Goal: Transaction & Acquisition: Purchase product/service

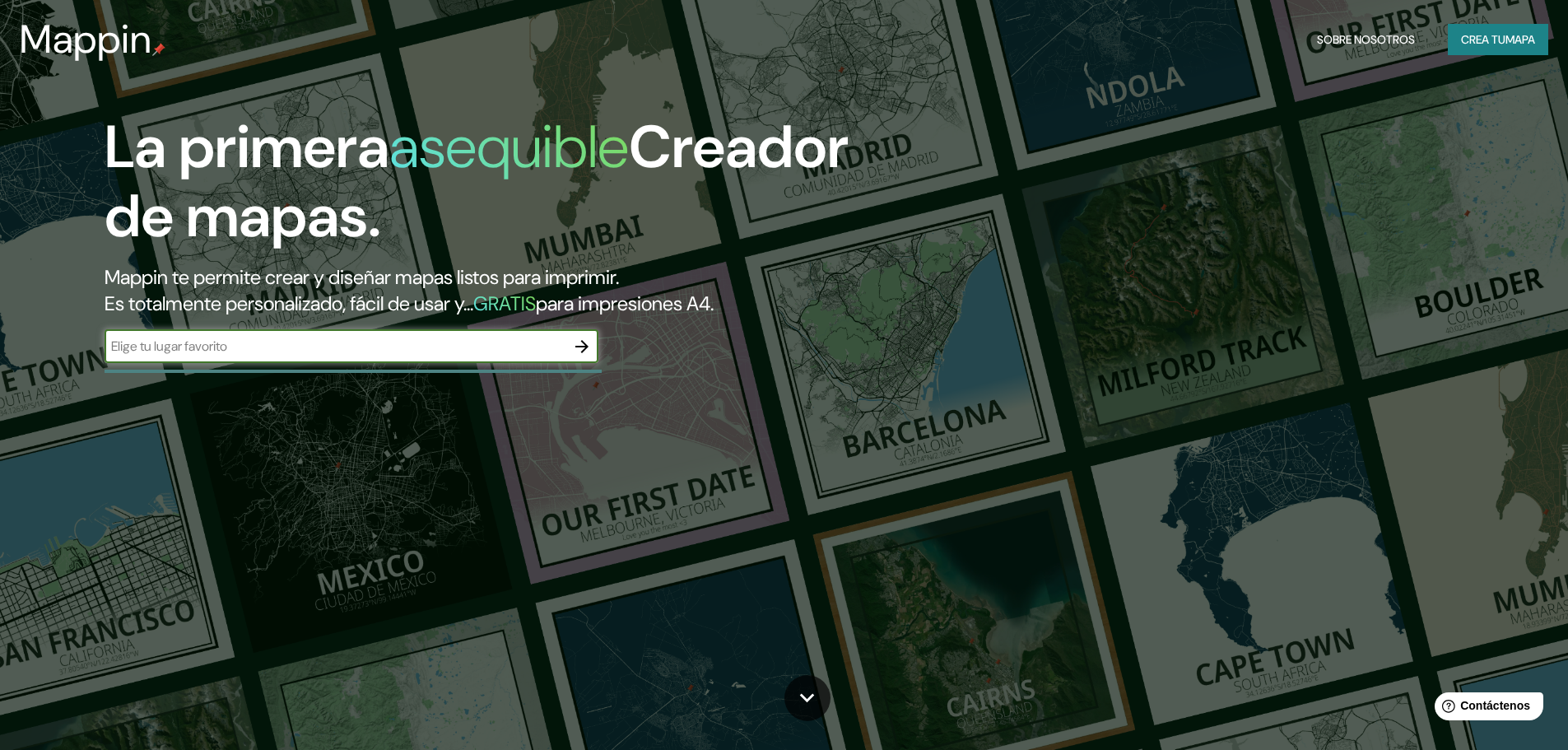
paste input "2VGV+38V, [GEOGRAPHIC_DATA] 15112"
type input "2VGV+38V, [GEOGRAPHIC_DATA] 15112"
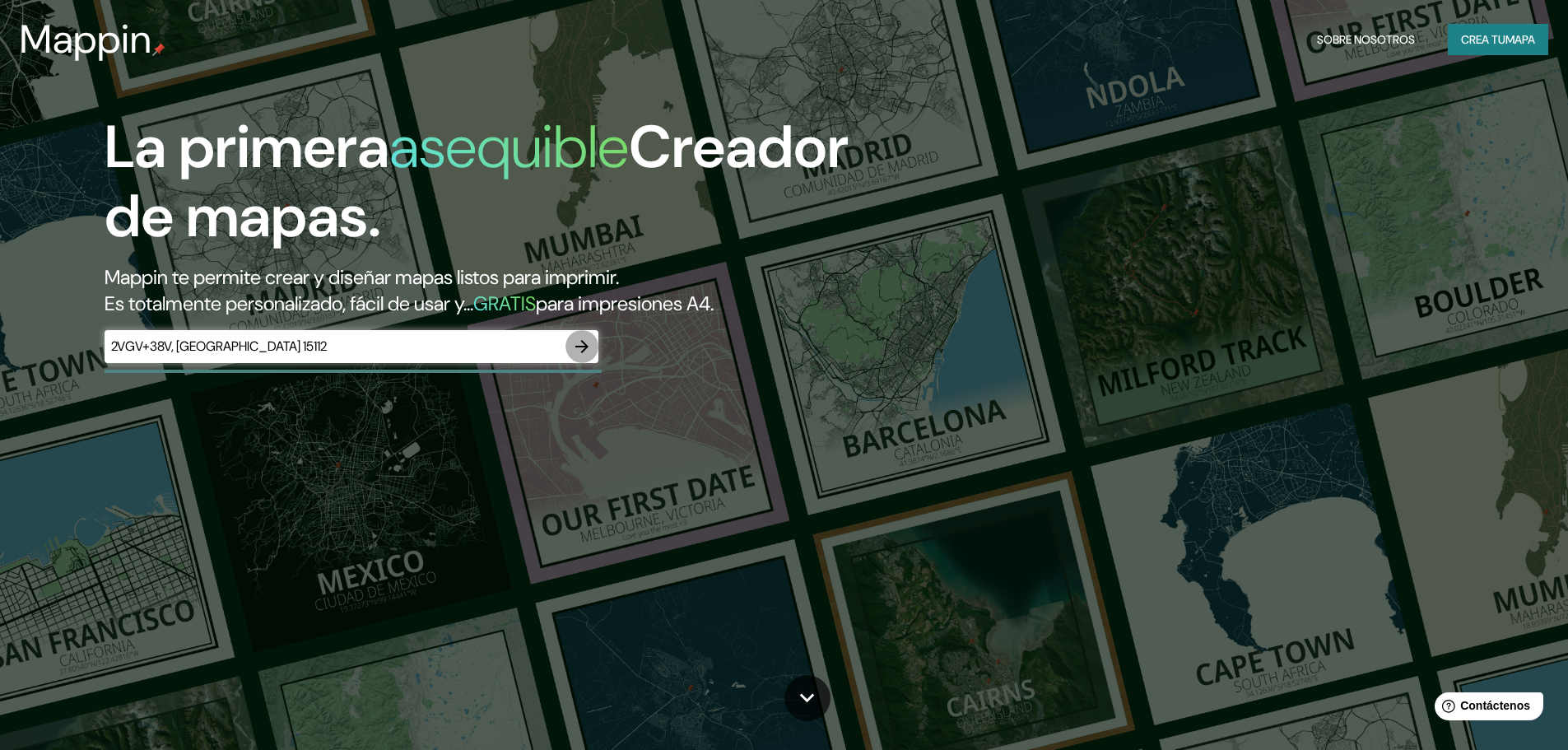
click at [582, 350] on icon "button" at bounding box center [581, 346] width 20 height 20
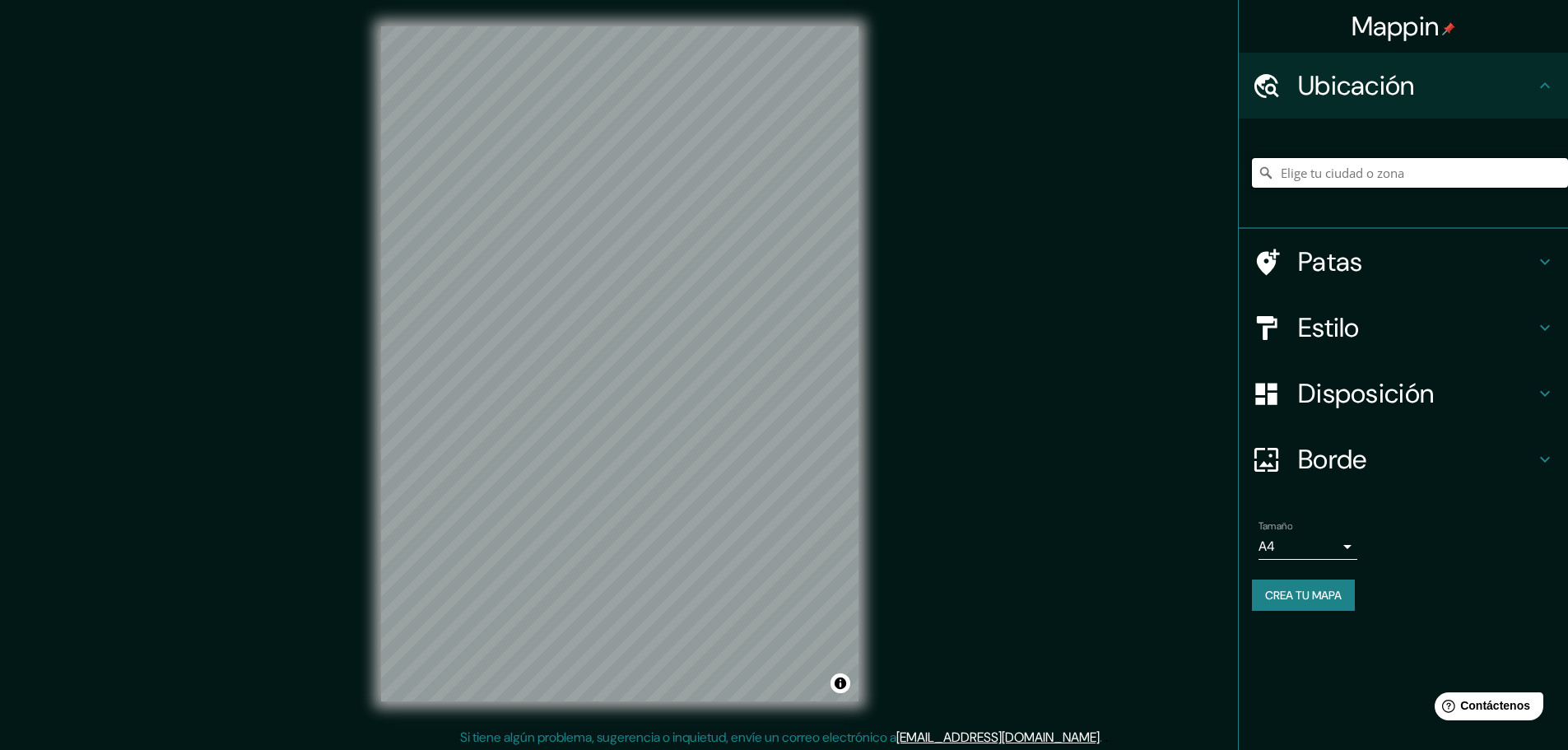
click at [1350, 179] on input "Elige tu ciudad o zona" at bounding box center [1410, 173] width 316 height 30
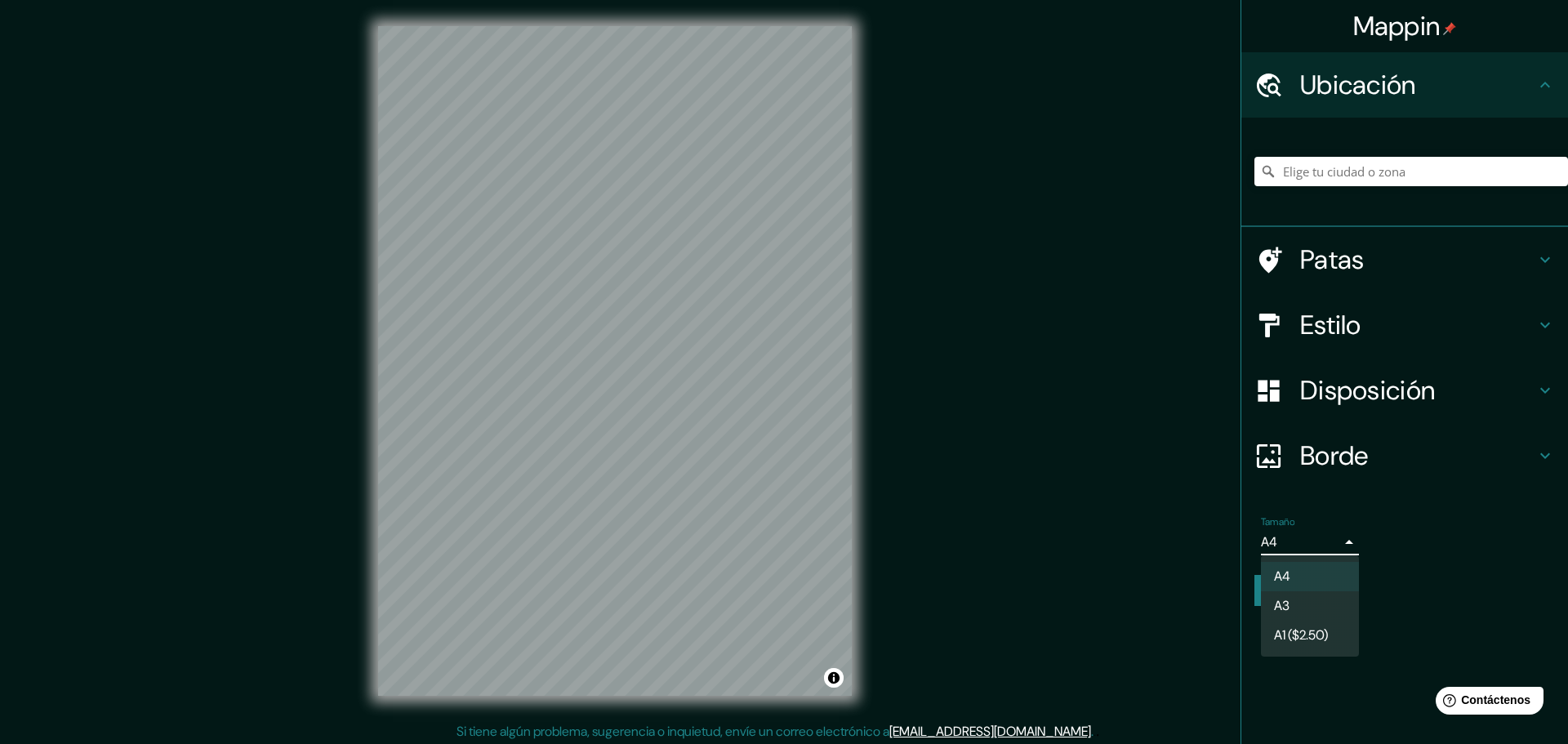
click at [1332, 538] on body "Mappin Ubicación Patas Estilo Disposición Borde Elige un borde. Consejo : puede…" at bounding box center [784, 372] width 1568 height 744
click at [1315, 601] on li "A3" at bounding box center [1309, 607] width 98 height 31
type input "a4"
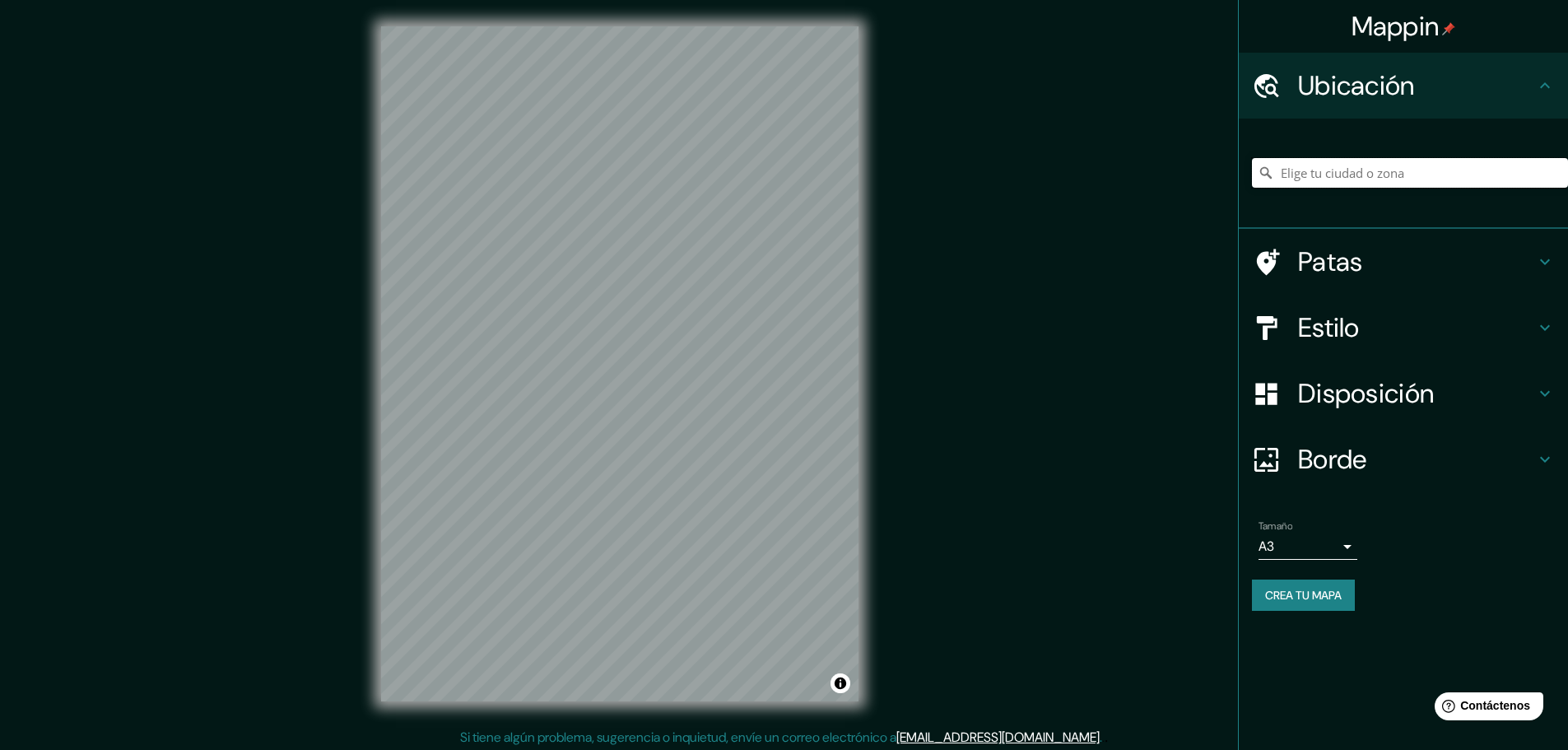
click at [1366, 173] on input "Elige tu ciudad o zona" at bounding box center [1410, 173] width 316 height 30
paste input "2VGV+38V, [GEOGRAPHIC_DATA] 15112"
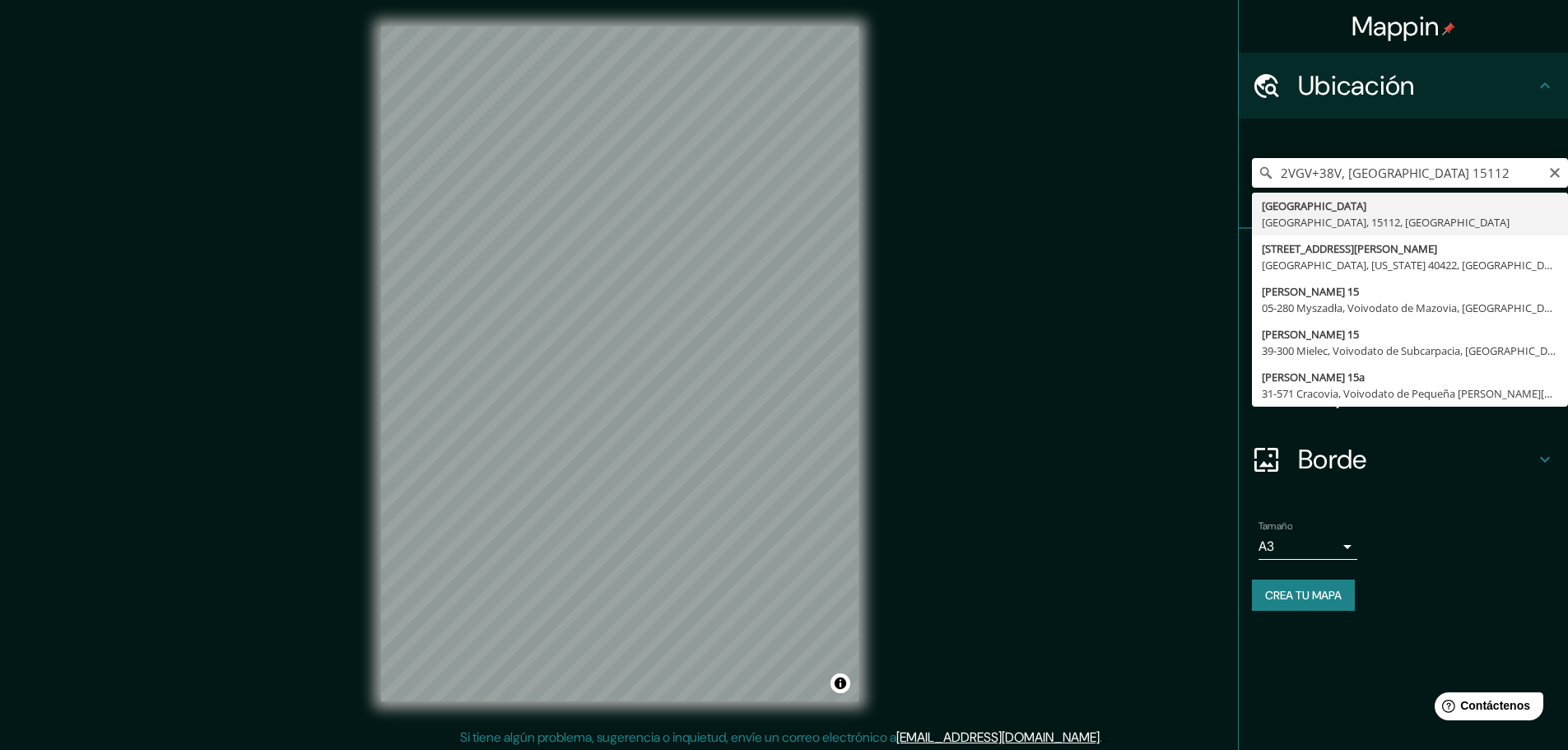
type input "[GEOGRAPHIC_DATA], [GEOGRAPHIC_DATA], 15112, [GEOGRAPHIC_DATA]"
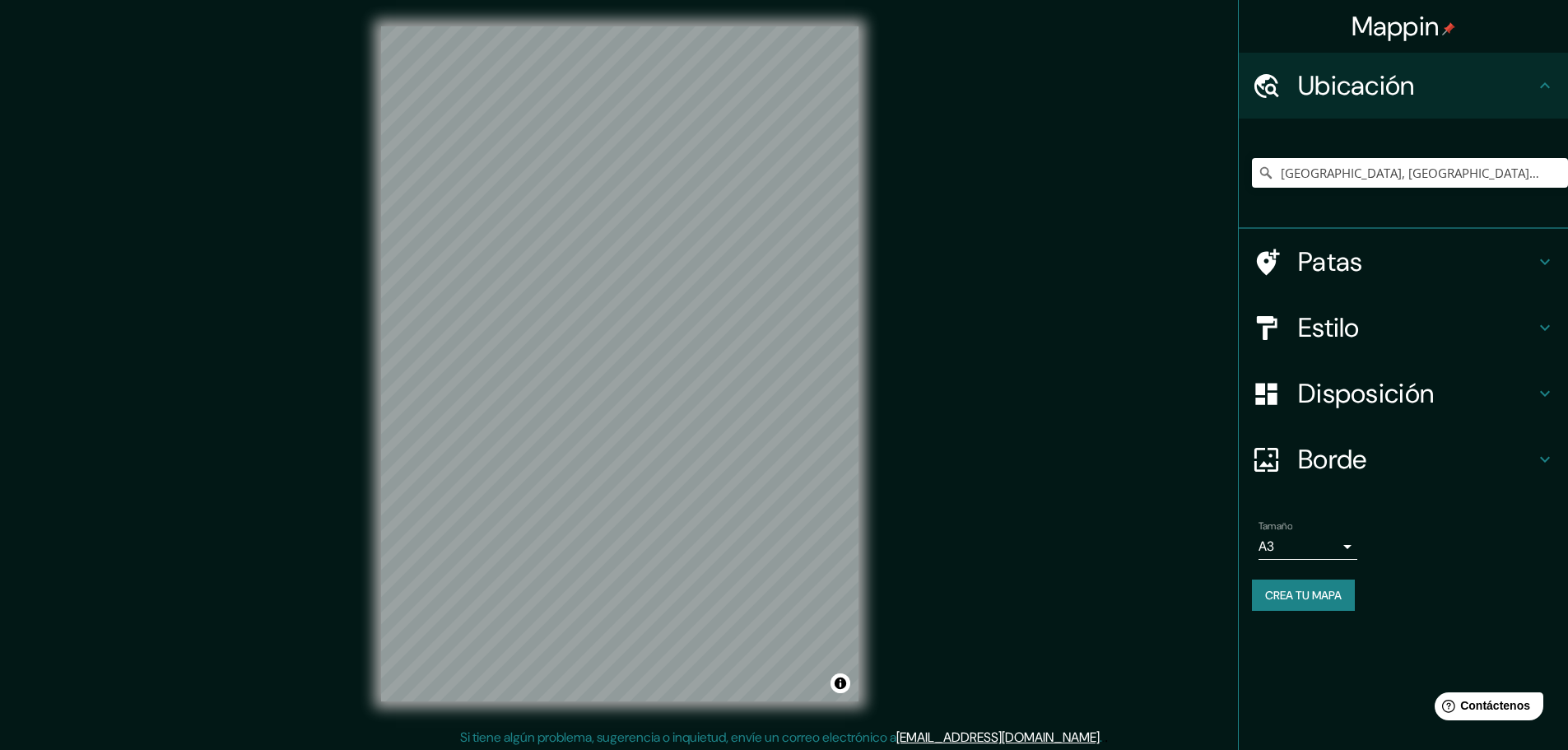
click at [1522, 268] on h4 "Patas" at bounding box center [1415, 261] width 237 height 33
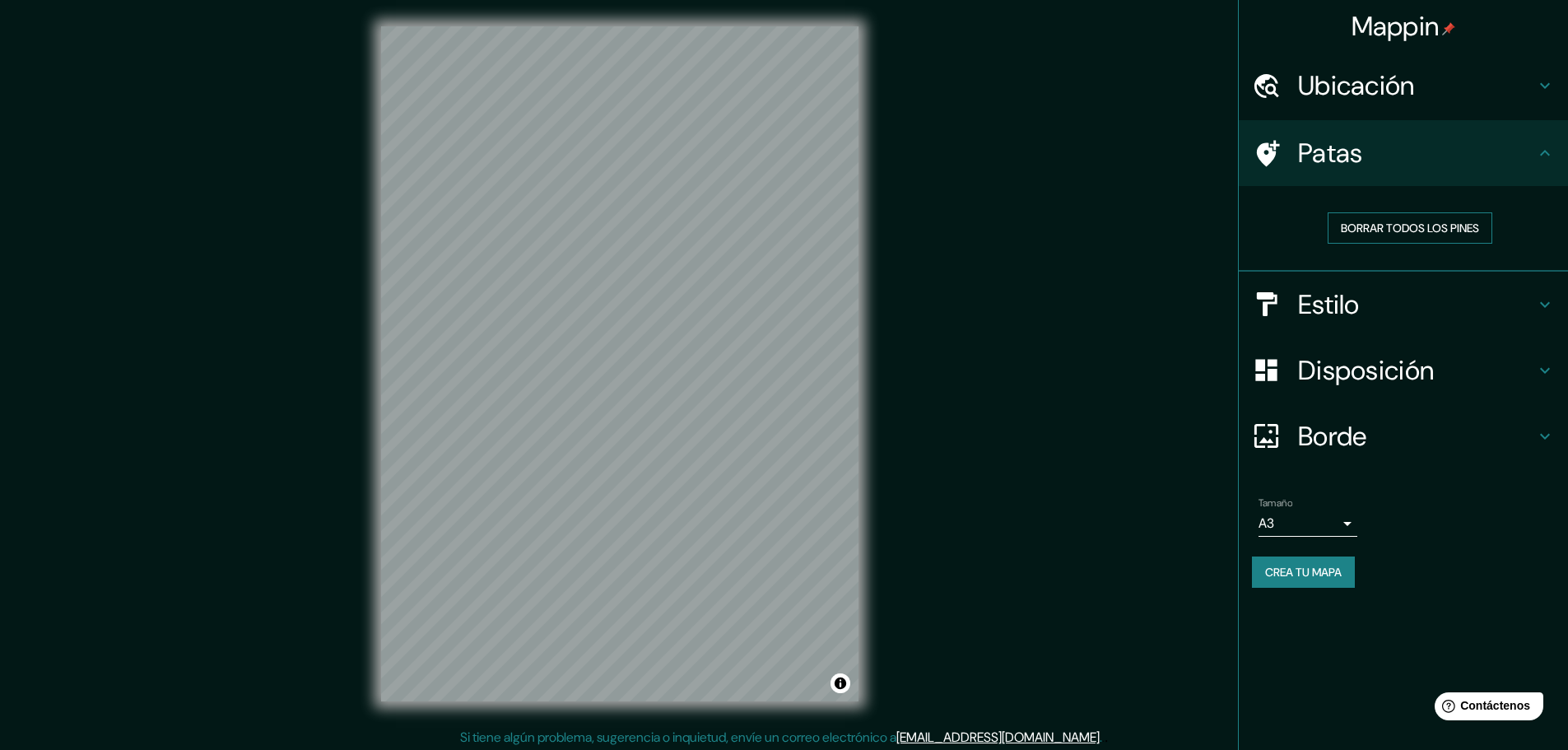
click at [1427, 227] on font "Borrar todos los pines" at bounding box center [1410, 228] width 139 height 15
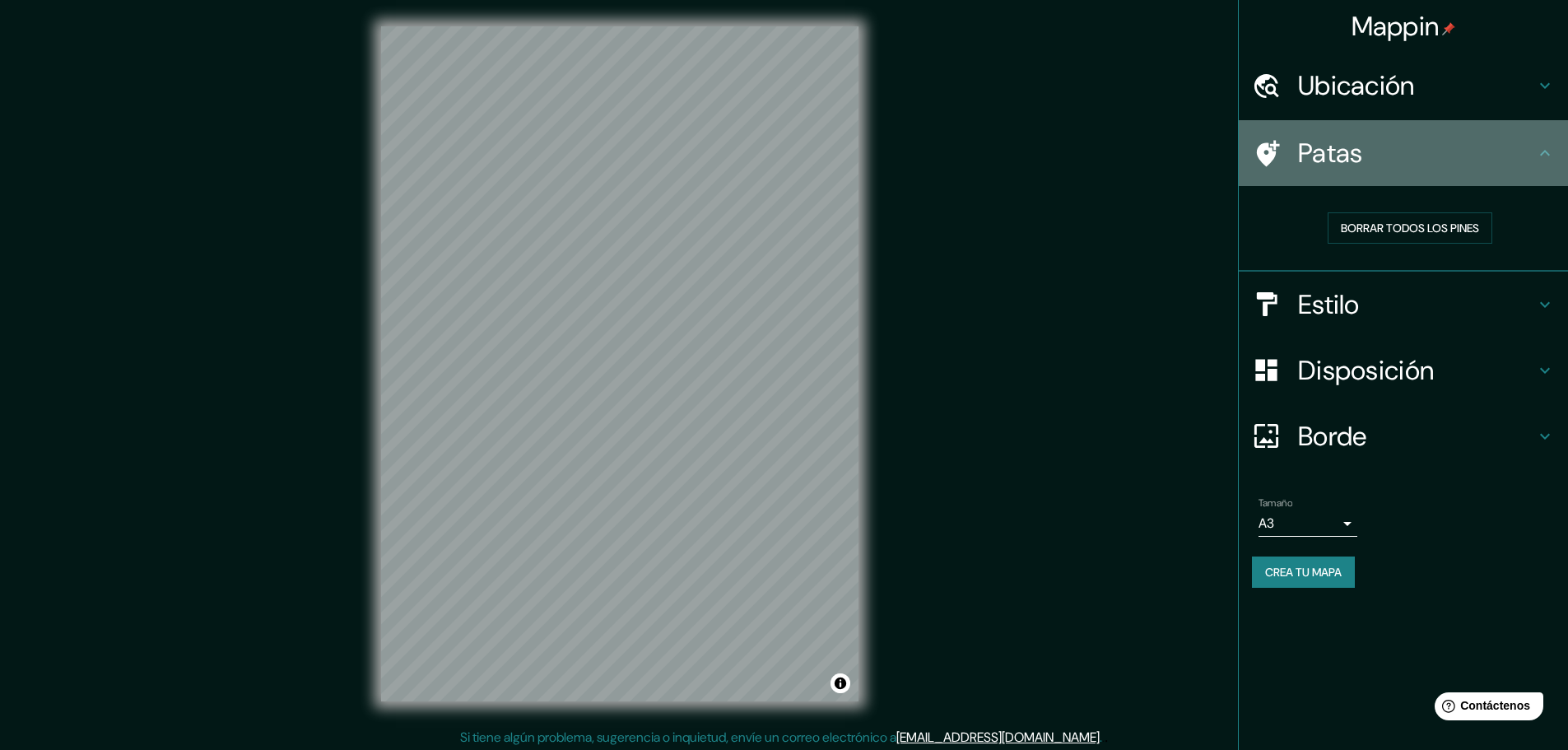
click at [1495, 162] on h4 "Patas" at bounding box center [1415, 153] width 237 height 33
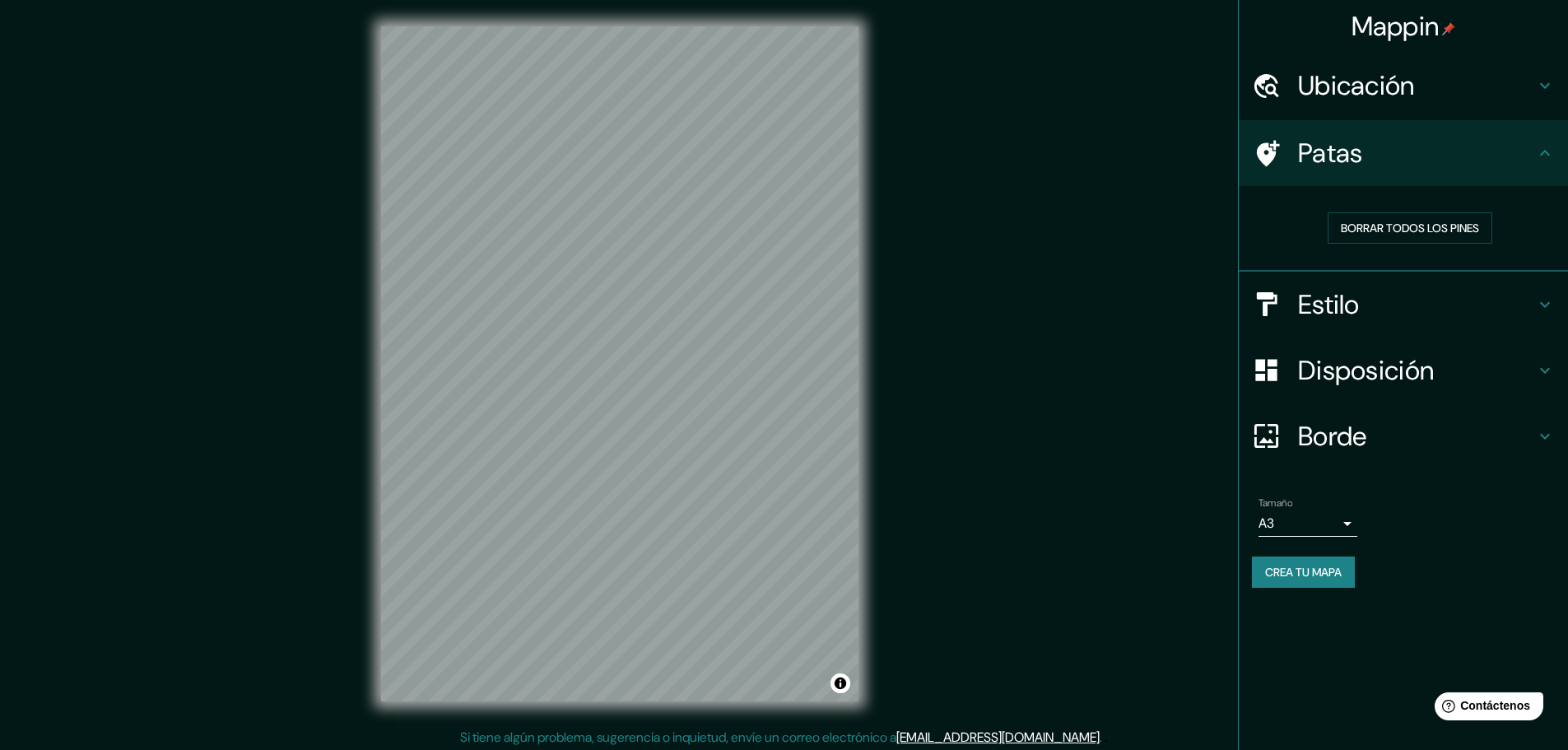
click at [1403, 316] on h4 "Estilo" at bounding box center [1415, 304] width 237 height 33
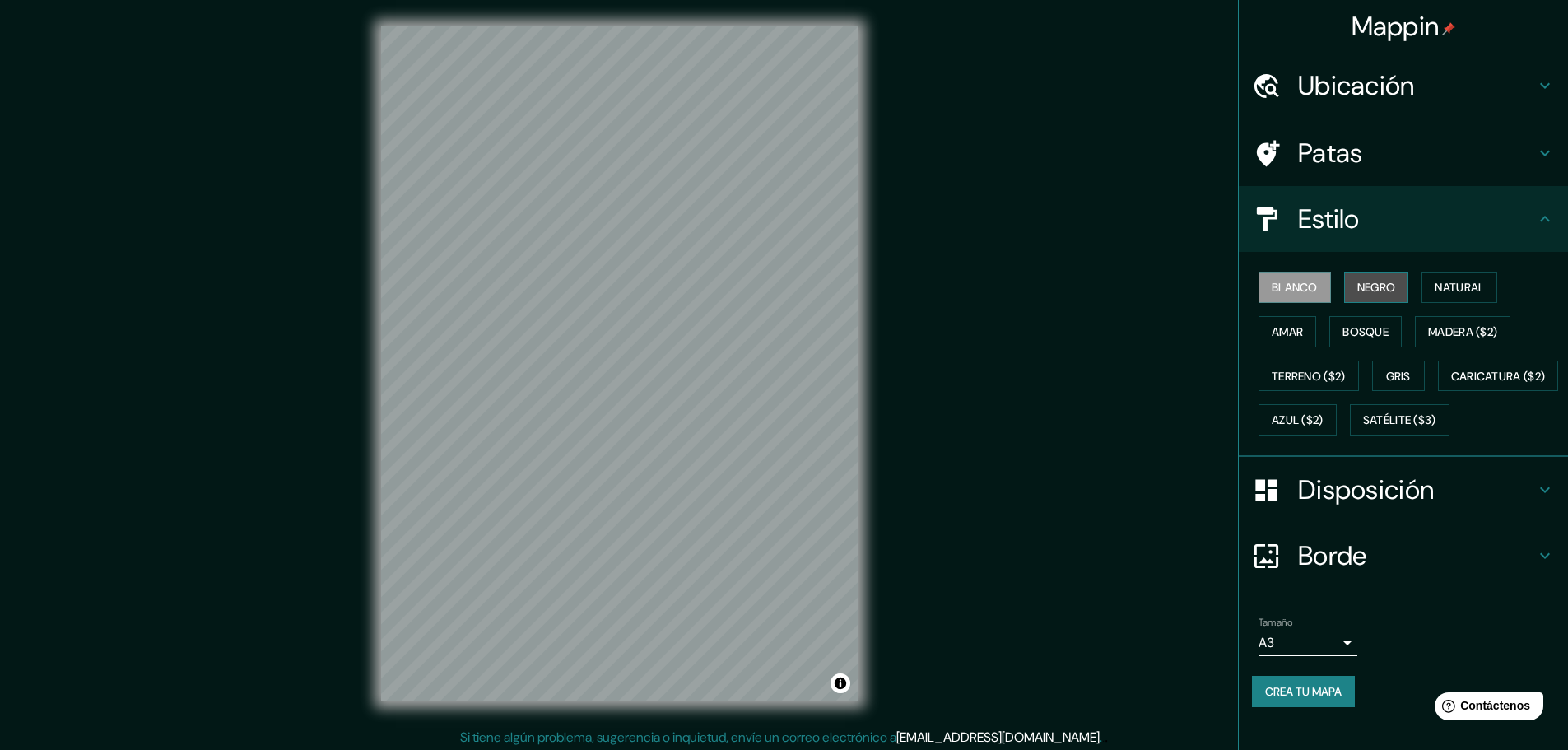
click at [1368, 290] on font "Negro" at bounding box center [1376, 287] width 38 height 15
click at [1434, 289] on font "Natural" at bounding box center [1458, 287] width 50 height 15
click at [1354, 331] on font "Bosque" at bounding box center [1365, 331] width 46 height 15
click at [1297, 329] on button "Amar" at bounding box center [1287, 331] width 58 height 31
click at [1429, 331] on font "Madera ($2)" at bounding box center [1462, 331] width 69 height 15
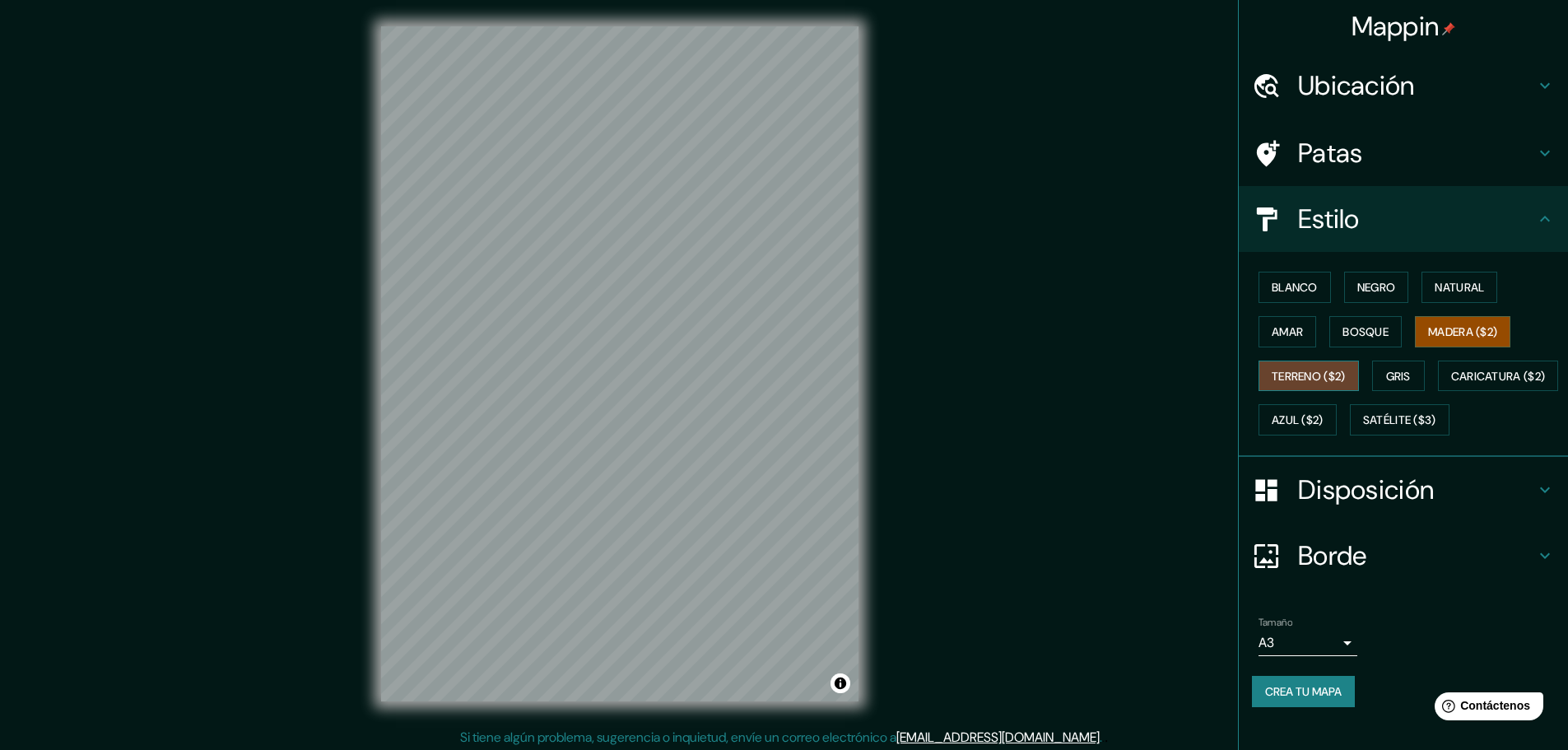
click at [1291, 367] on font "Terreno ($2)" at bounding box center [1308, 375] width 74 height 22
click at [1385, 378] on font "Gris" at bounding box center [1398, 376] width 24 height 15
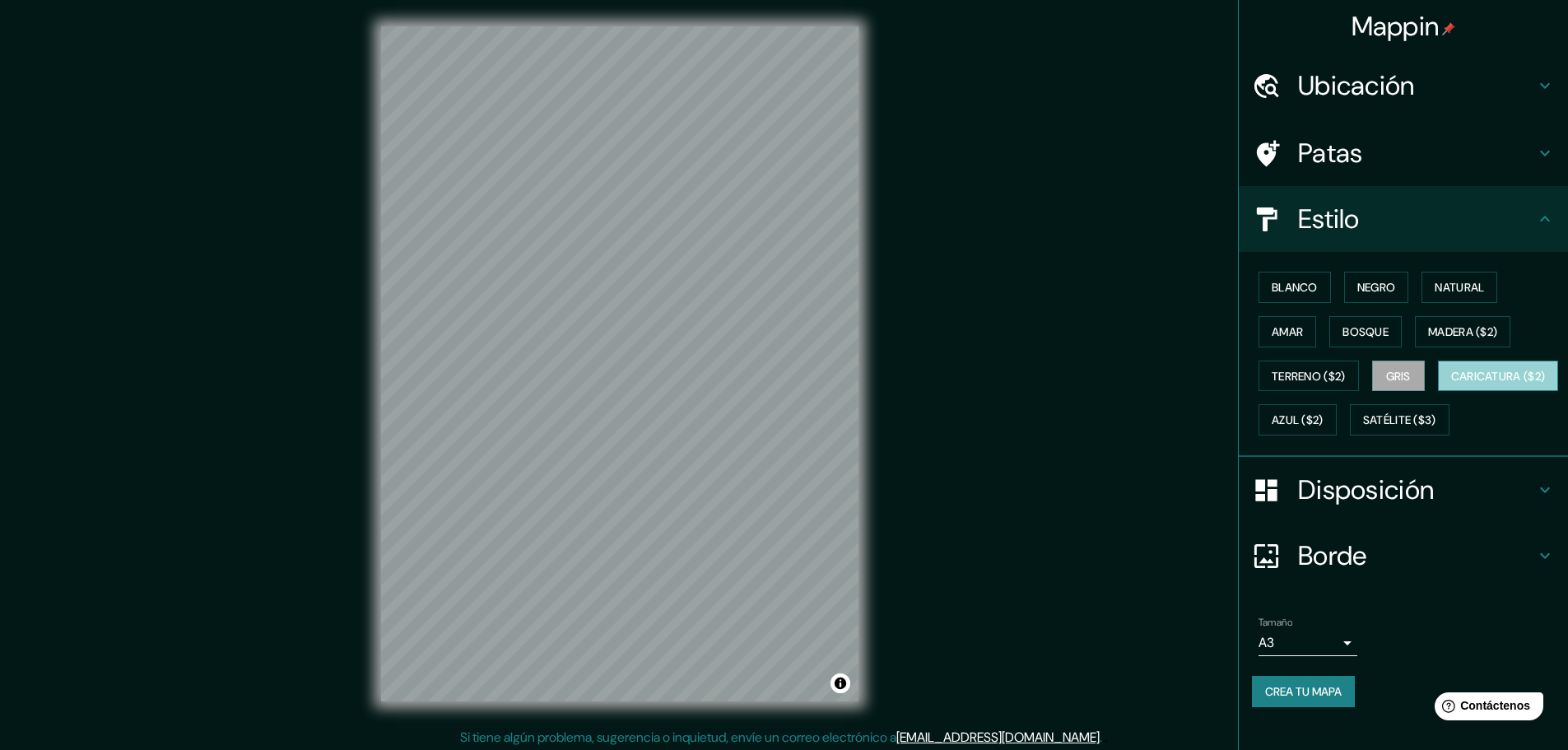
click at [1451, 384] on font "Caricatura ($2)" at bounding box center [1498, 376] width 95 height 15
click at [1324, 418] on font "Azul ($2)" at bounding box center [1297, 420] width 51 height 15
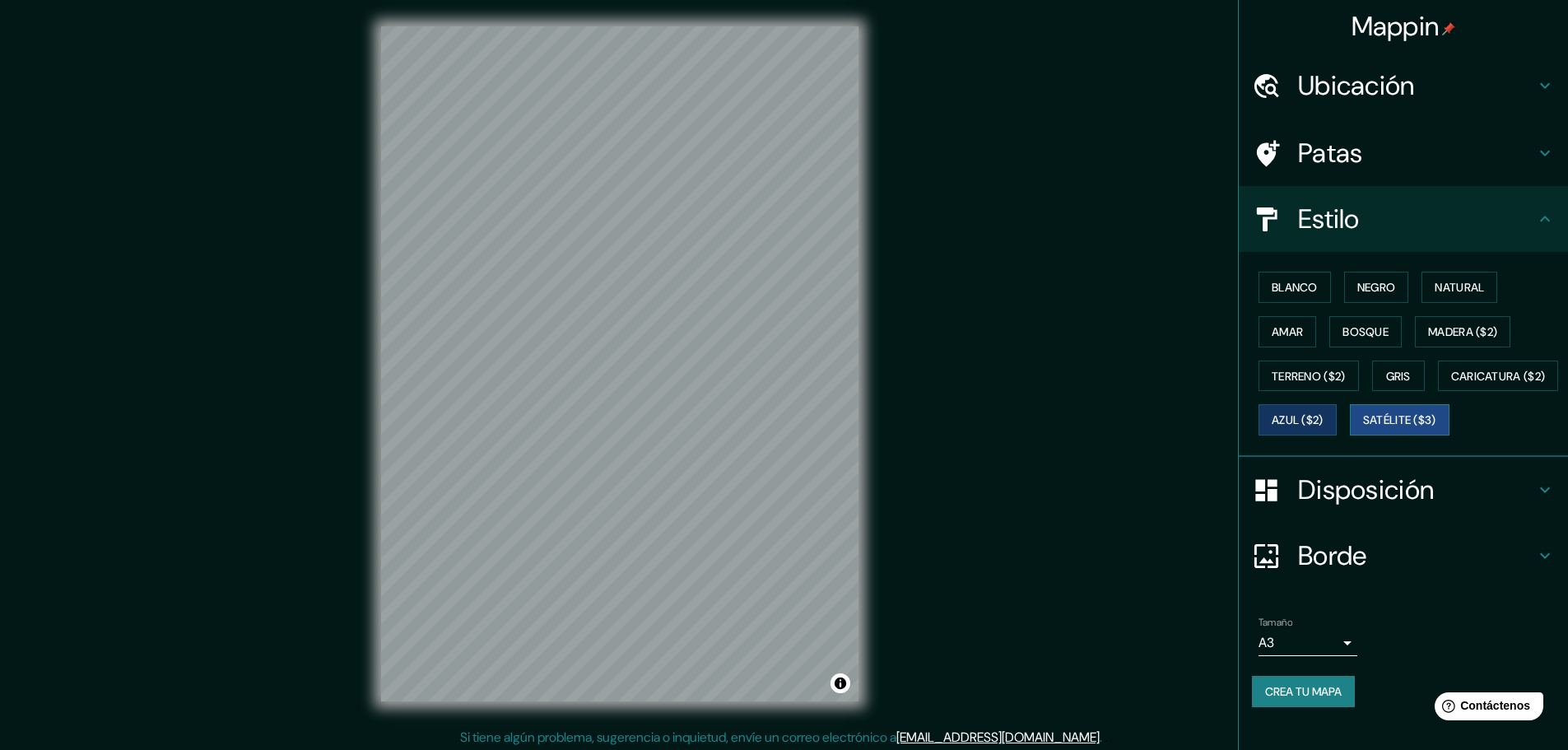
click at [1363, 428] on font "Satélite ($3)" at bounding box center [1399, 420] width 73 height 15
click at [864, 212] on div "© Mapbox © OpenStreetMap Improve this map © Maxar" at bounding box center [620, 363] width 530 height 728
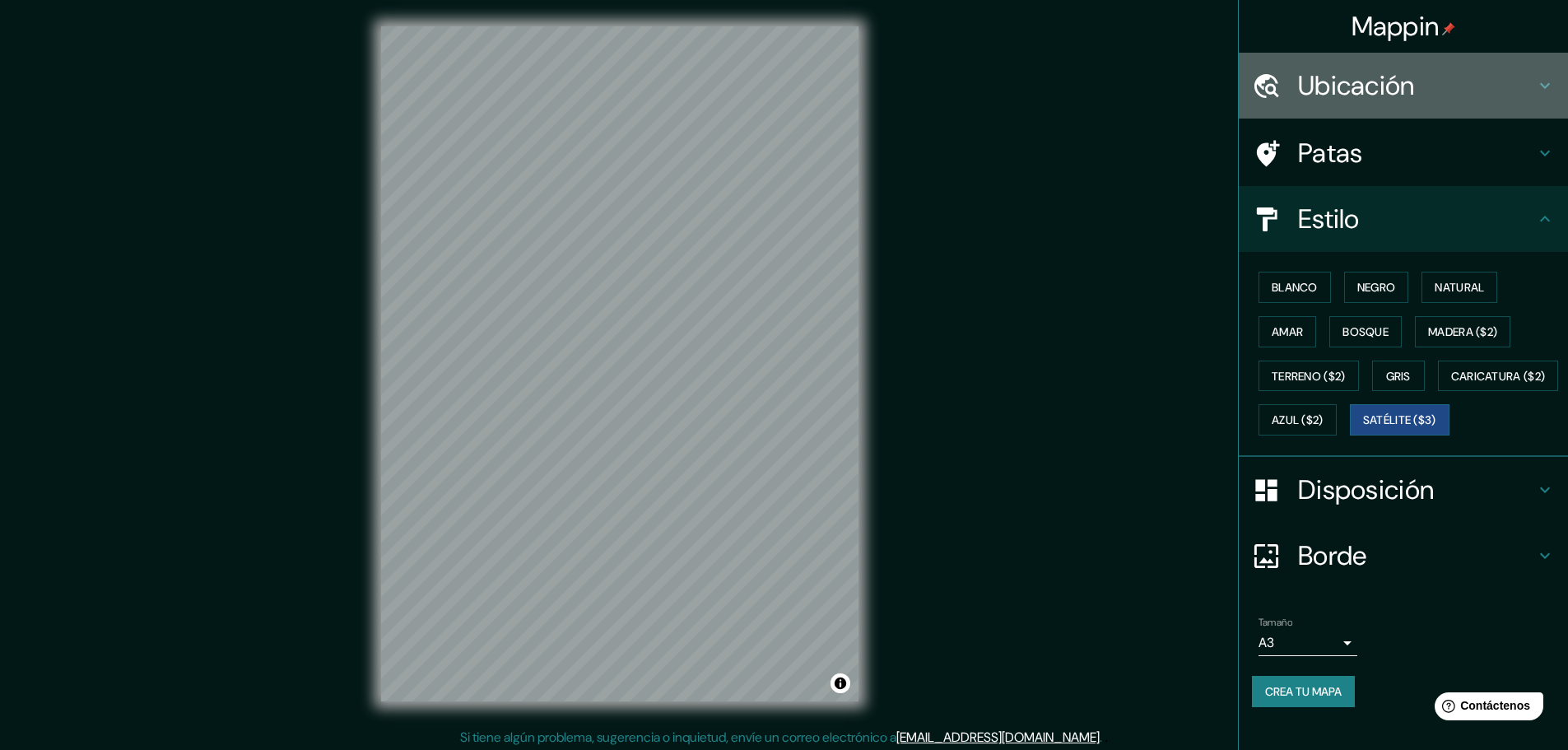
click at [1372, 95] on font "Ubicación" at bounding box center [1356, 85] width 117 height 35
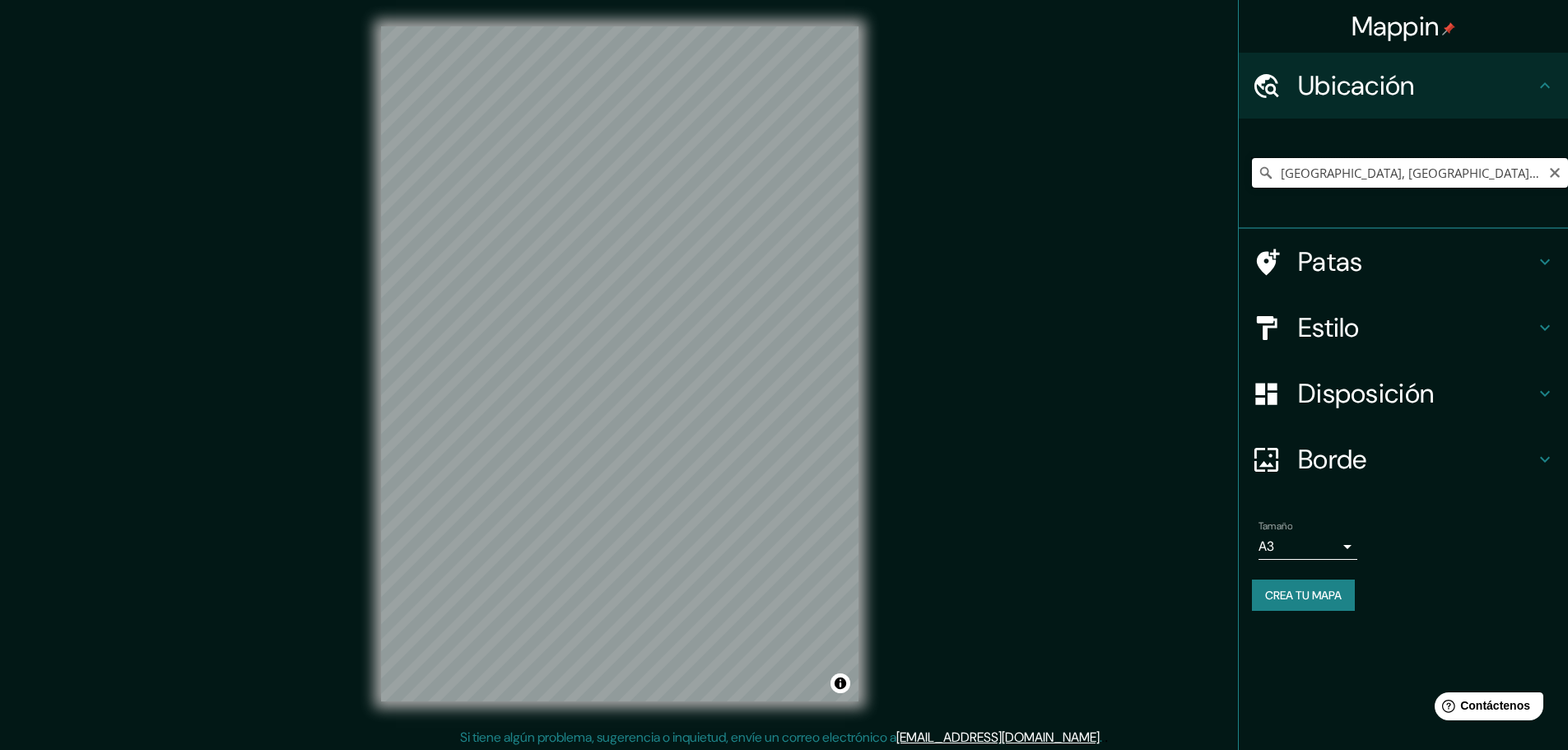
click at [1517, 173] on input "[GEOGRAPHIC_DATA], [GEOGRAPHIC_DATA], 15112, [GEOGRAPHIC_DATA]" at bounding box center [1410, 173] width 316 height 30
click at [1269, 169] on icon at bounding box center [1266, 173] width 17 height 17
click at [1263, 173] on icon at bounding box center [1266, 173] width 17 height 17
click at [1503, 170] on input "[GEOGRAPHIC_DATA], [GEOGRAPHIC_DATA], 15112, [GEOGRAPHIC_DATA]" at bounding box center [1410, 173] width 316 height 30
click at [316, 513] on div "Mappin Ubicación [GEOGRAPHIC_DATA], [GEOGRAPHIC_DATA], 15112, [GEOGRAPHIC_DATA]…" at bounding box center [784, 376] width 1568 height 754
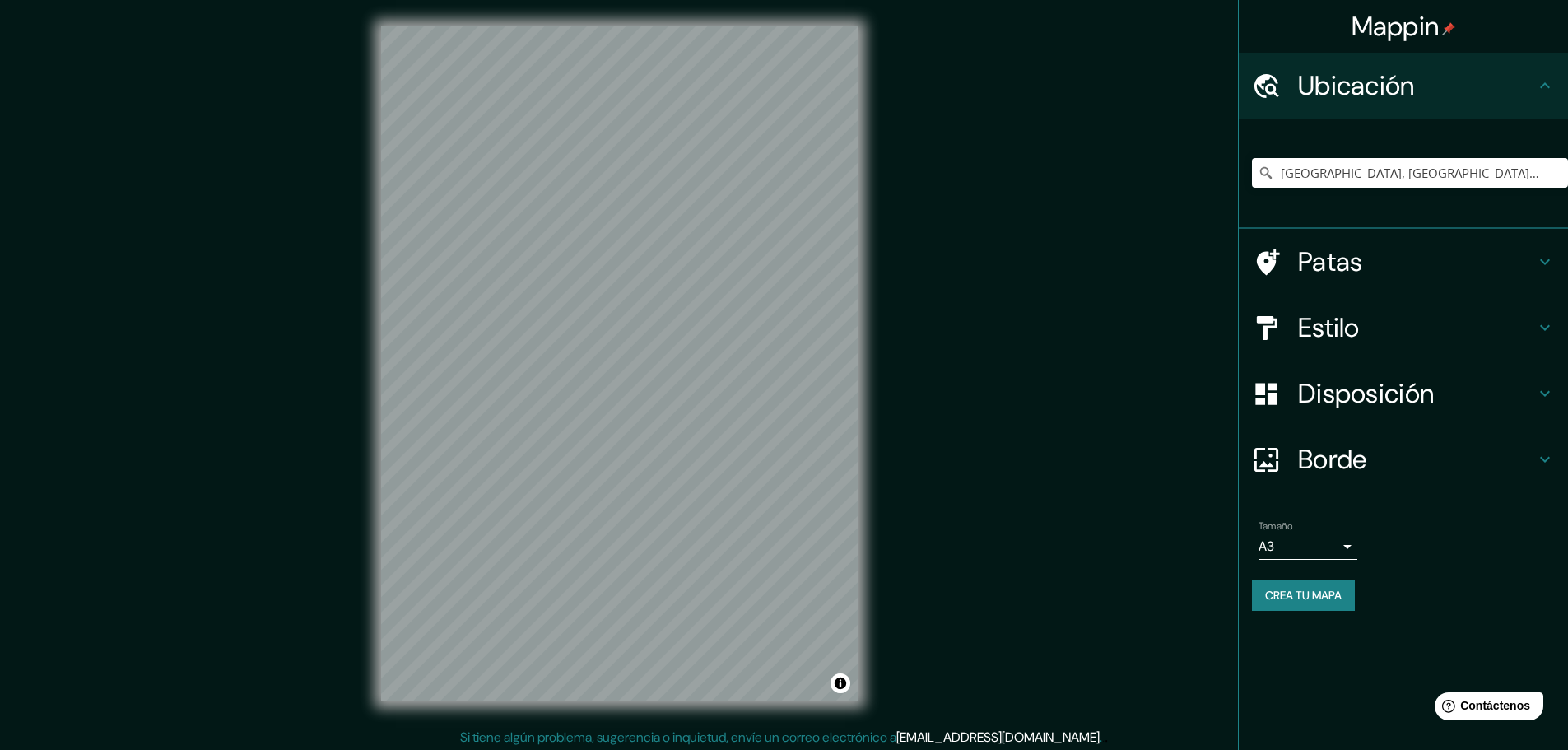
click at [374, 508] on div "© Mapbox © OpenStreetMap Improve this map © Maxar" at bounding box center [620, 363] width 530 height 728
click at [331, 558] on div "Mappin Ubicación [GEOGRAPHIC_DATA], [GEOGRAPHIC_DATA], 15112, [GEOGRAPHIC_DATA]…" at bounding box center [784, 376] width 1568 height 754
click at [1154, 184] on div "Mappin Ubicación [GEOGRAPHIC_DATA], [GEOGRAPHIC_DATA], 15112, [GEOGRAPHIC_DATA]…" at bounding box center [784, 376] width 1568 height 754
click at [976, 248] on div "Mappin Ubicación [GEOGRAPHIC_DATA], [GEOGRAPHIC_DATA], 15112, [GEOGRAPHIC_DATA]…" at bounding box center [784, 376] width 1568 height 754
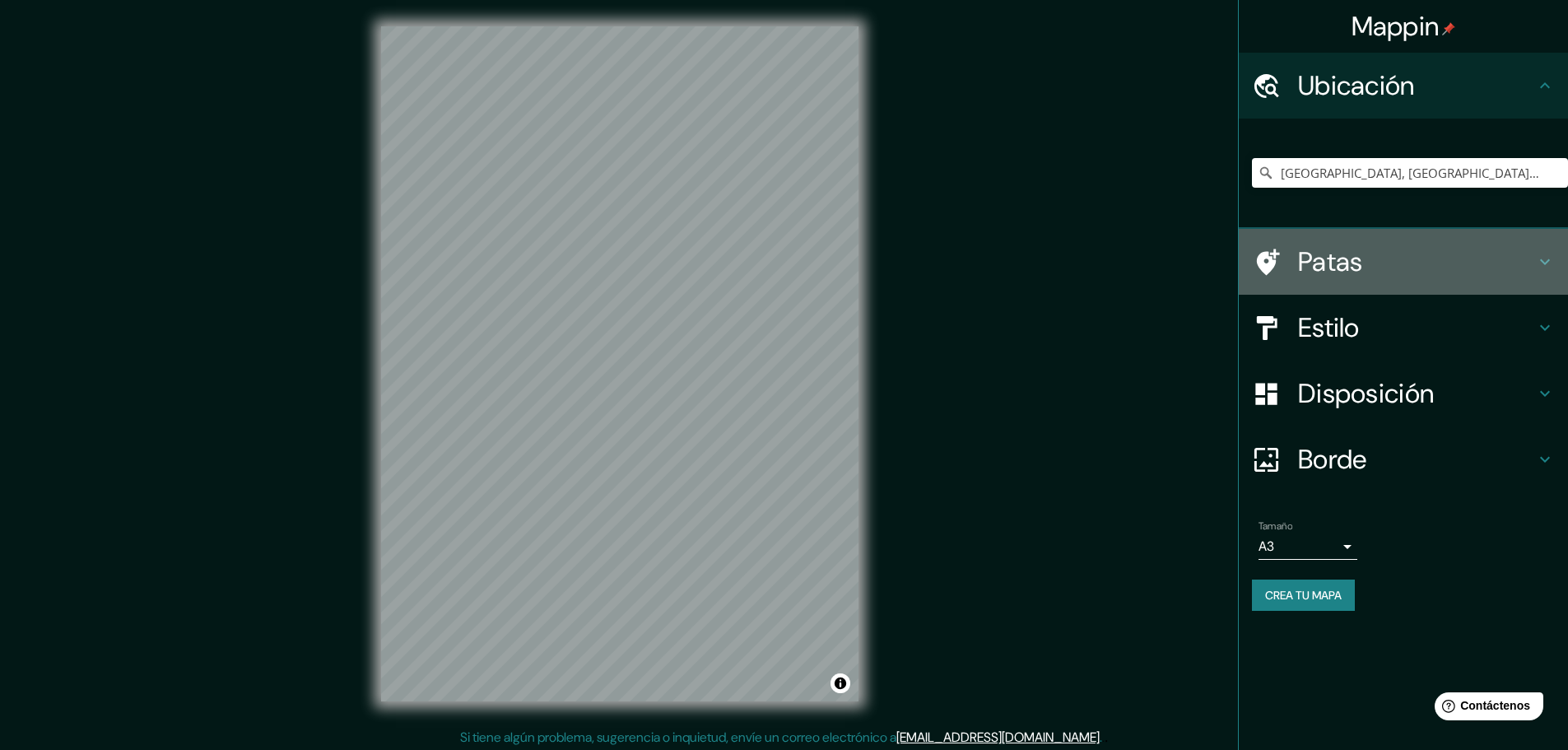
click at [1371, 264] on h4 "Patas" at bounding box center [1415, 261] width 237 height 33
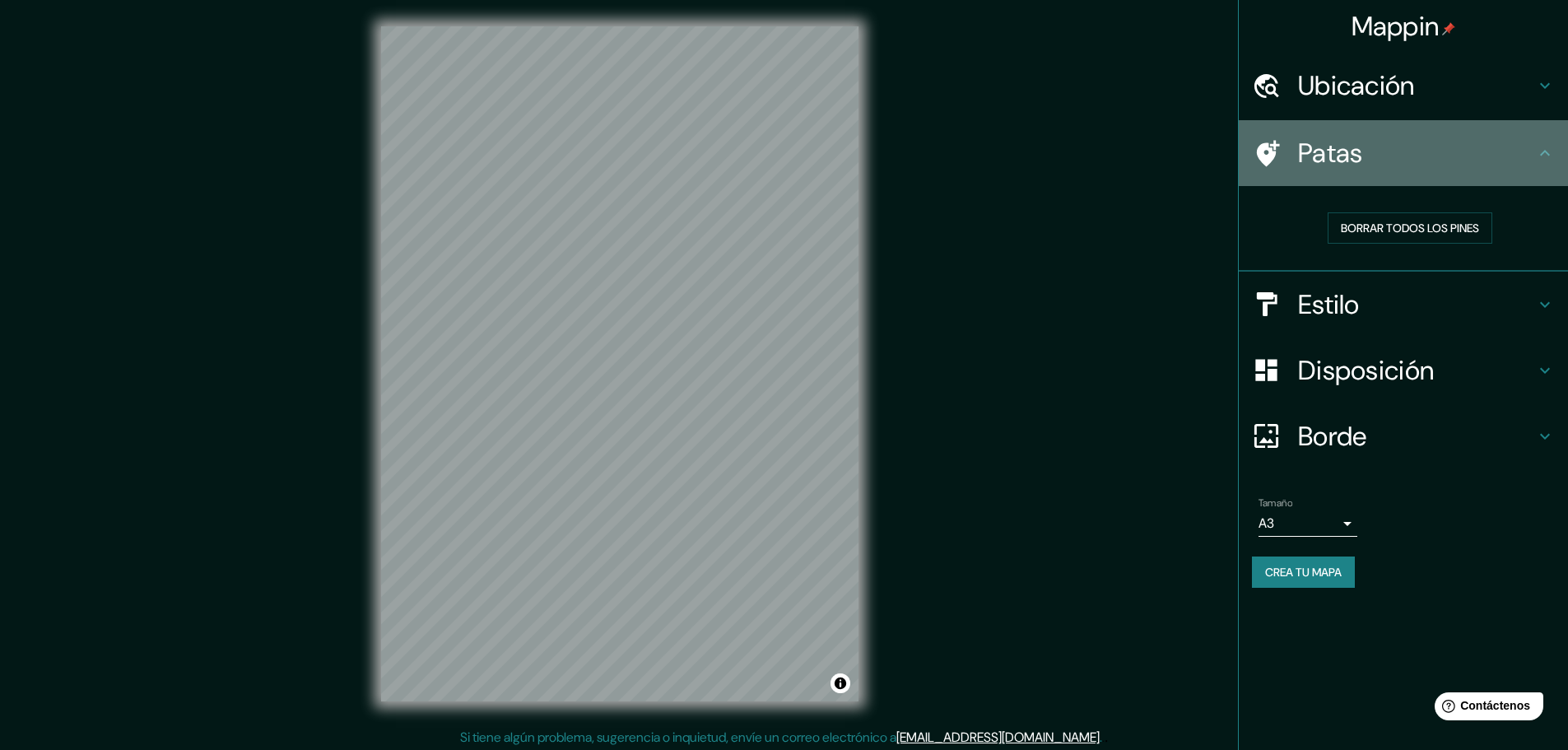
click at [1271, 149] on icon at bounding box center [1268, 153] width 23 height 26
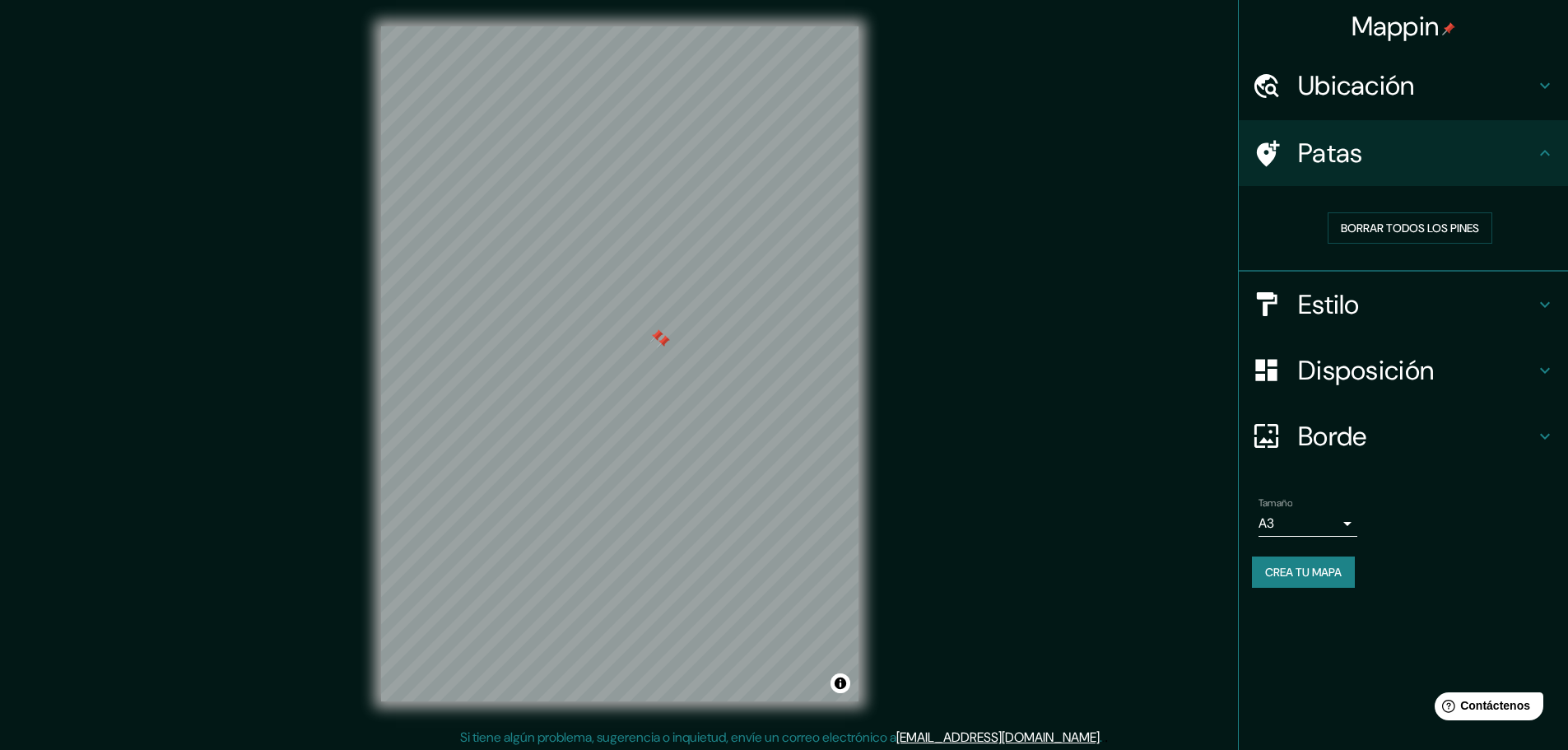
click at [667, 347] on div at bounding box center [664, 342] width 13 height 13
click at [1367, 310] on h4 "Estilo" at bounding box center [1415, 304] width 237 height 33
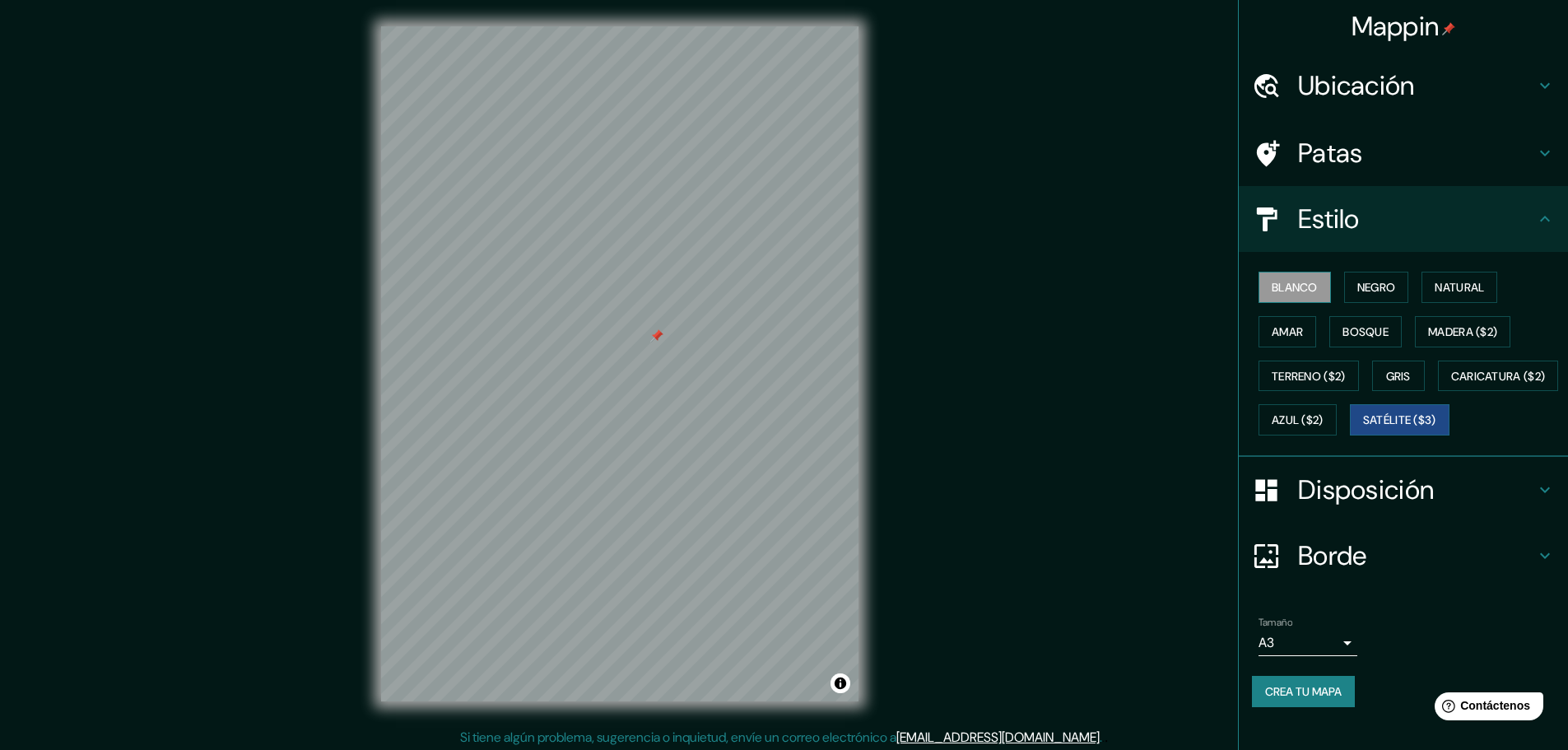
click at [1297, 294] on font "Blanco" at bounding box center [1294, 287] width 46 height 15
click at [1357, 288] on font "Negro" at bounding box center [1376, 287] width 38 height 15
click at [1424, 281] on button "Natural" at bounding box center [1458, 287] width 76 height 31
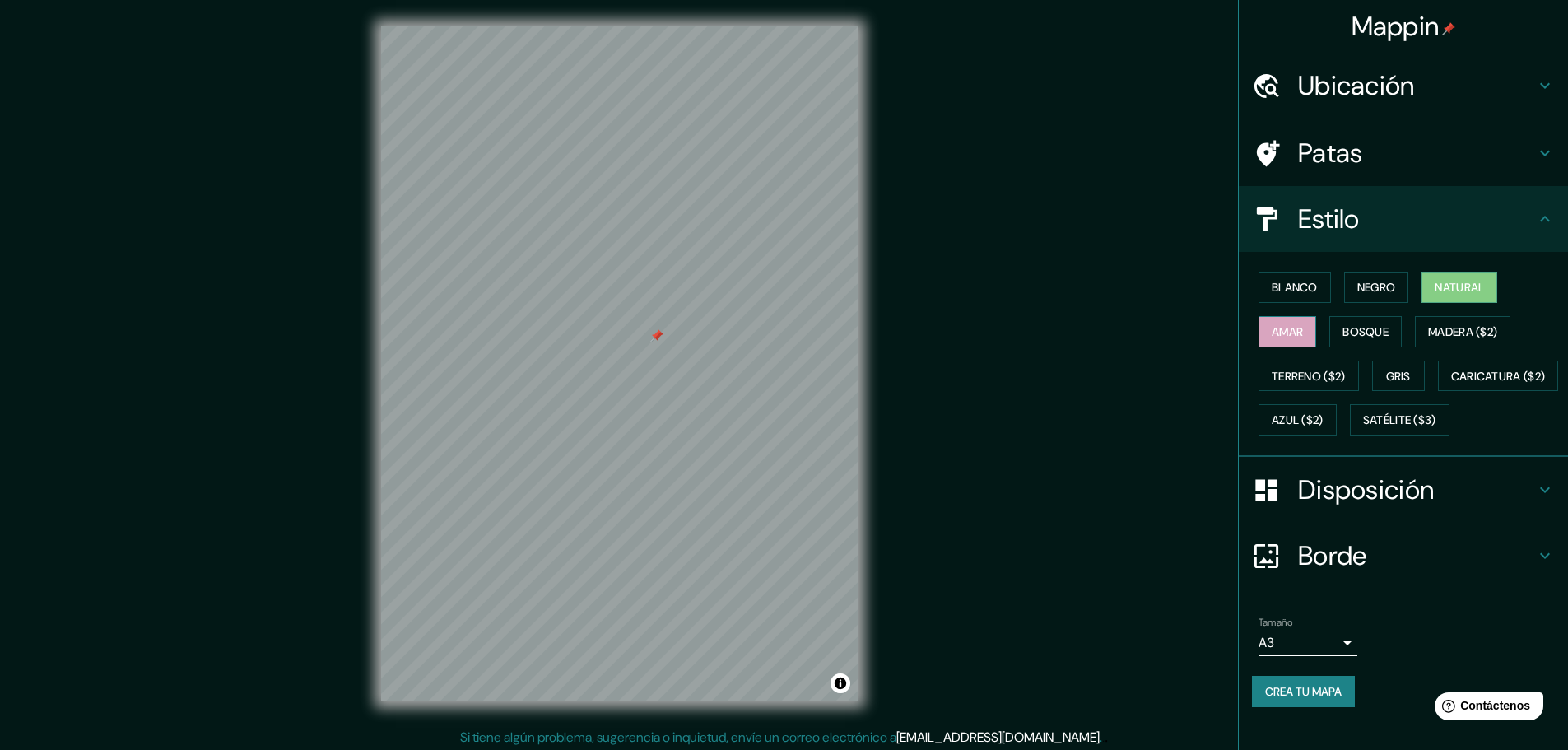
click at [1276, 345] on button "Amar" at bounding box center [1287, 331] width 58 height 31
click at [1329, 331] on button "Bosque" at bounding box center [1365, 331] width 72 height 31
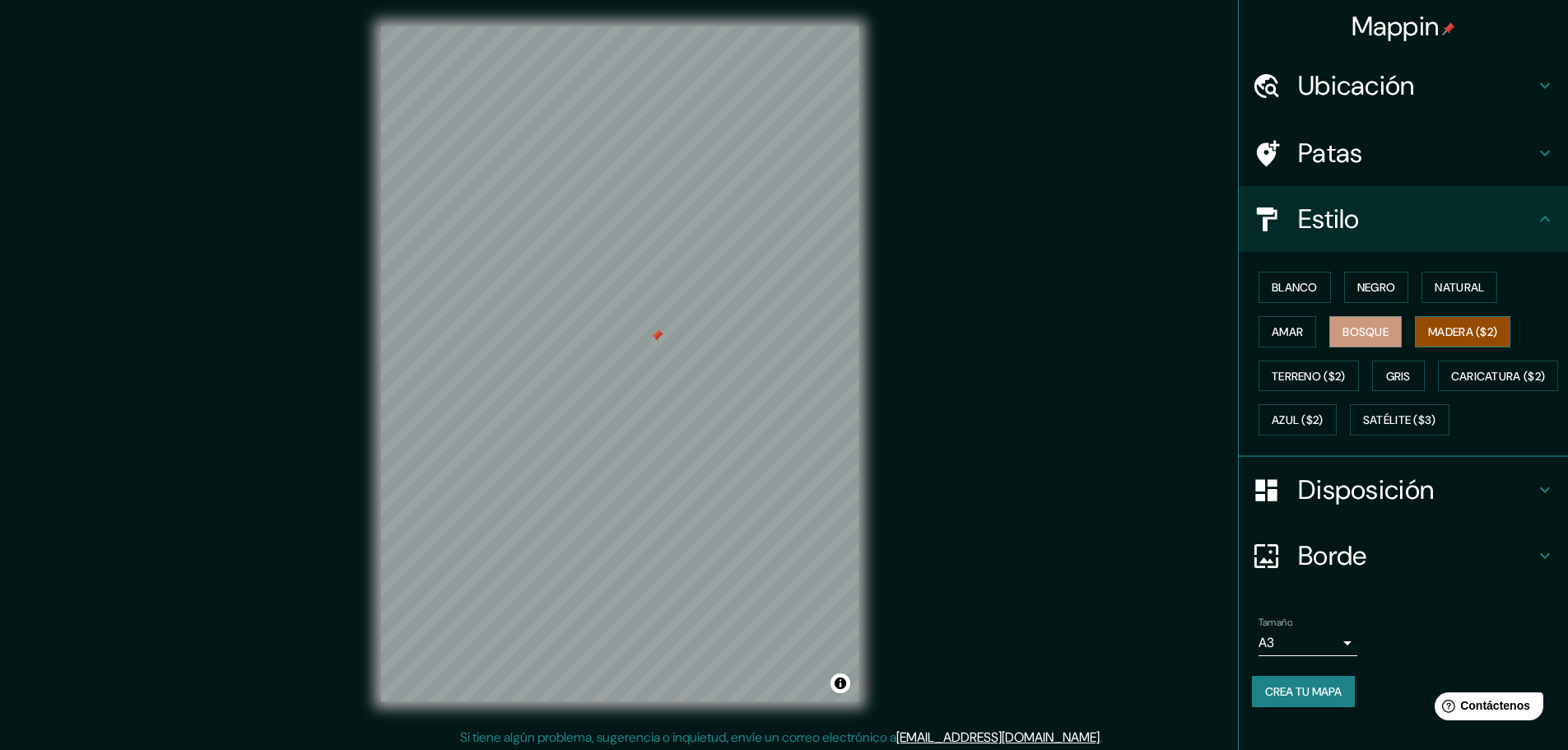
click at [1428, 327] on font "Madera ($2)" at bounding box center [1462, 331] width 69 height 15
click at [1407, 507] on font "Disposición" at bounding box center [1365, 490] width 136 height 35
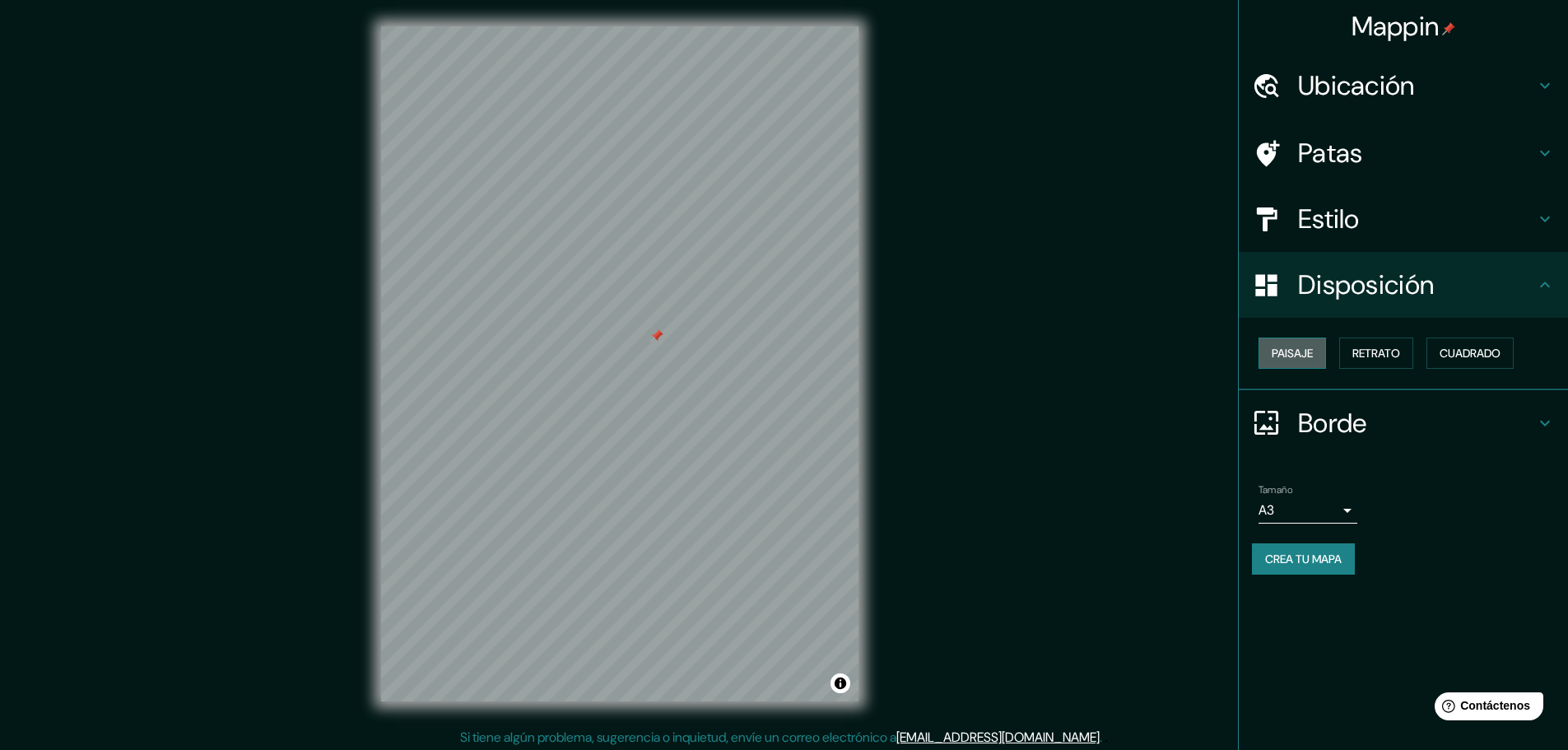
click at [1317, 344] on button "Paisaje" at bounding box center [1292, 352] width 67 height 31
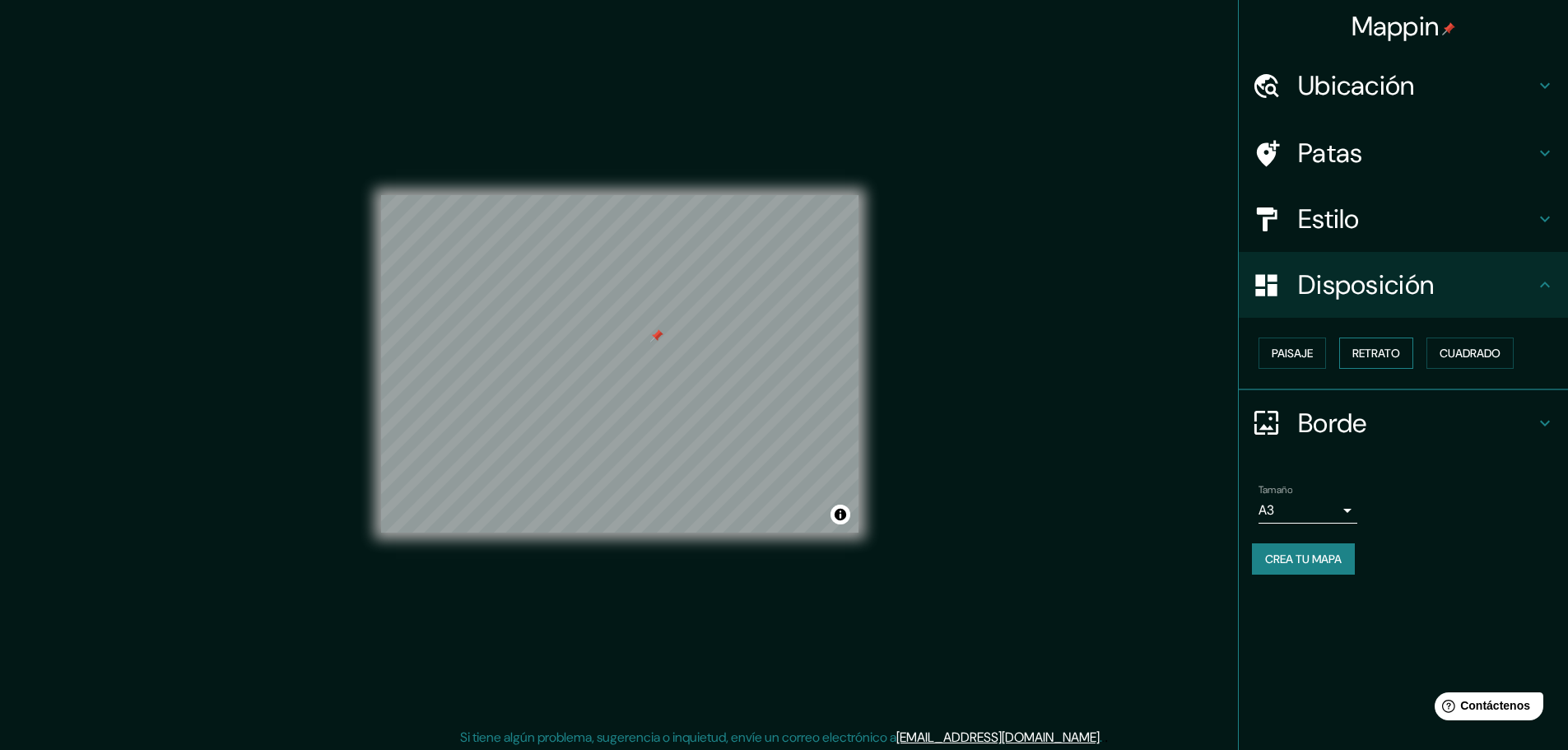
click at [1357, 350] on font "Retrato" at bounding box center [1375, 353] width 48 height 15
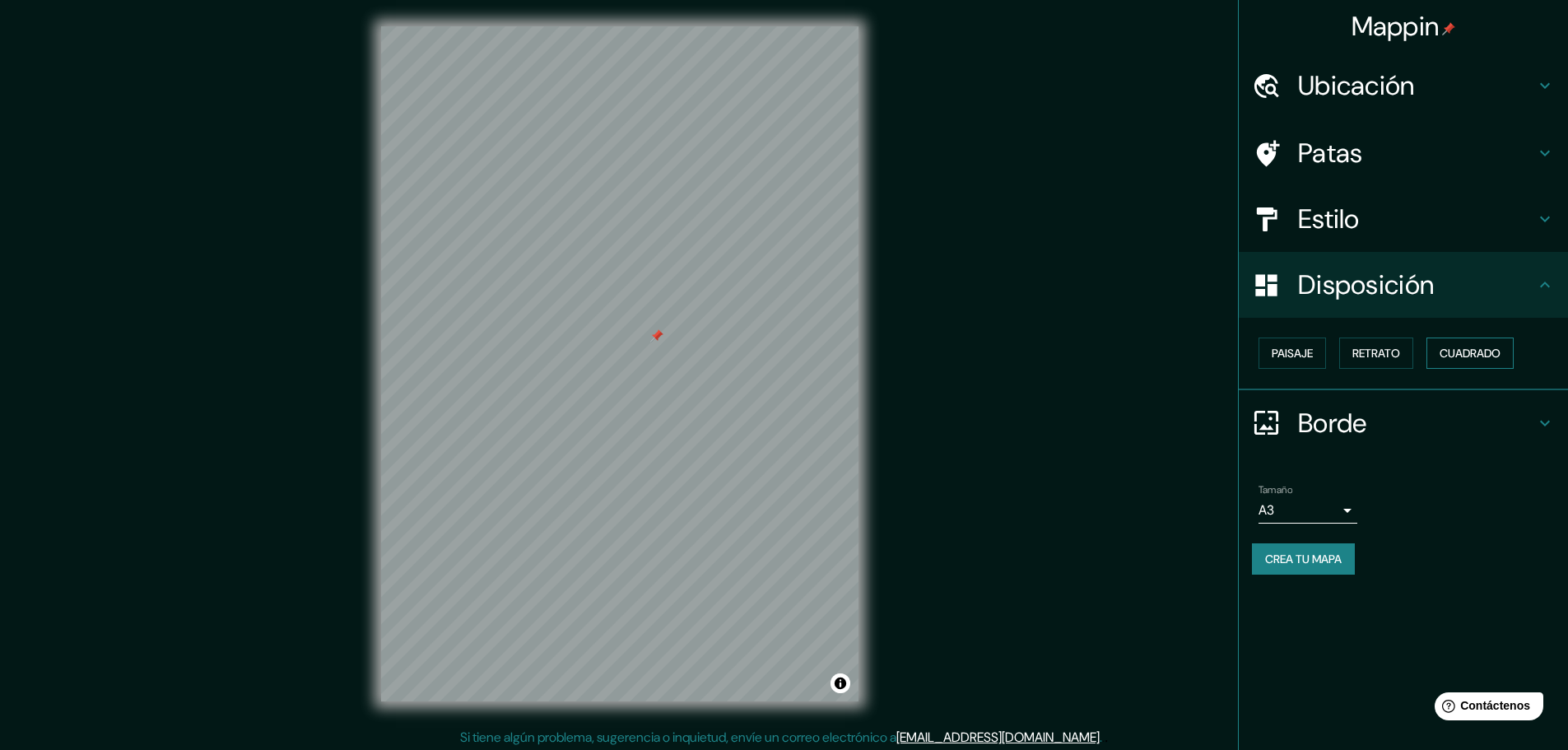
click at [1488, 357] on font "Cuadrado" at bounding box center [1470, 353] width 61 height 15
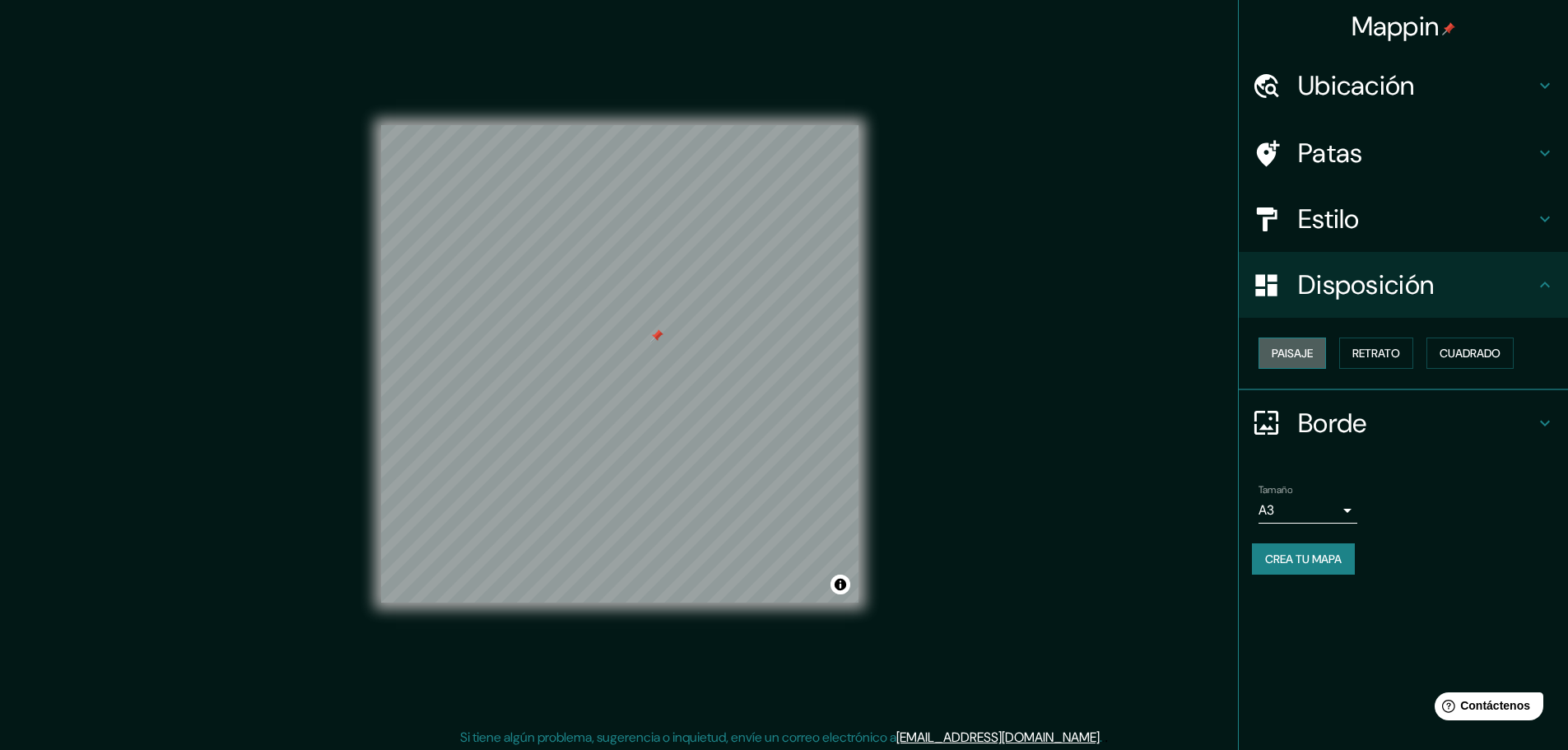
click at [1297, 357] on font "Paisaje" at bounding box center [1292, 353] width 41 height 15
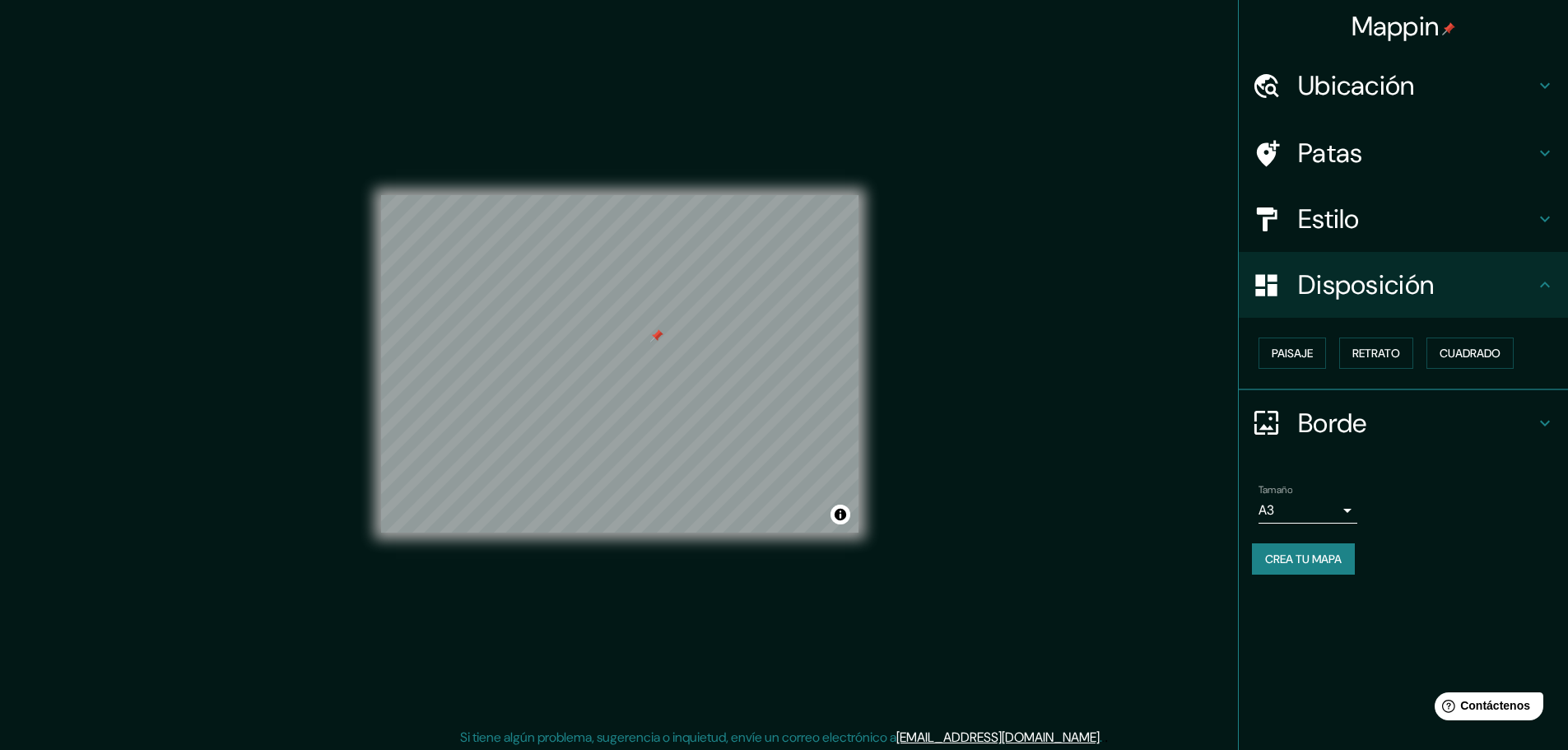
click at [1495, 293] on h4 "Disposición" at bounding box center [1415, 285] width 237 height 33
click at [1540, 403] on div "Borde" at bounding box center [1403, 423] width 330 height 66
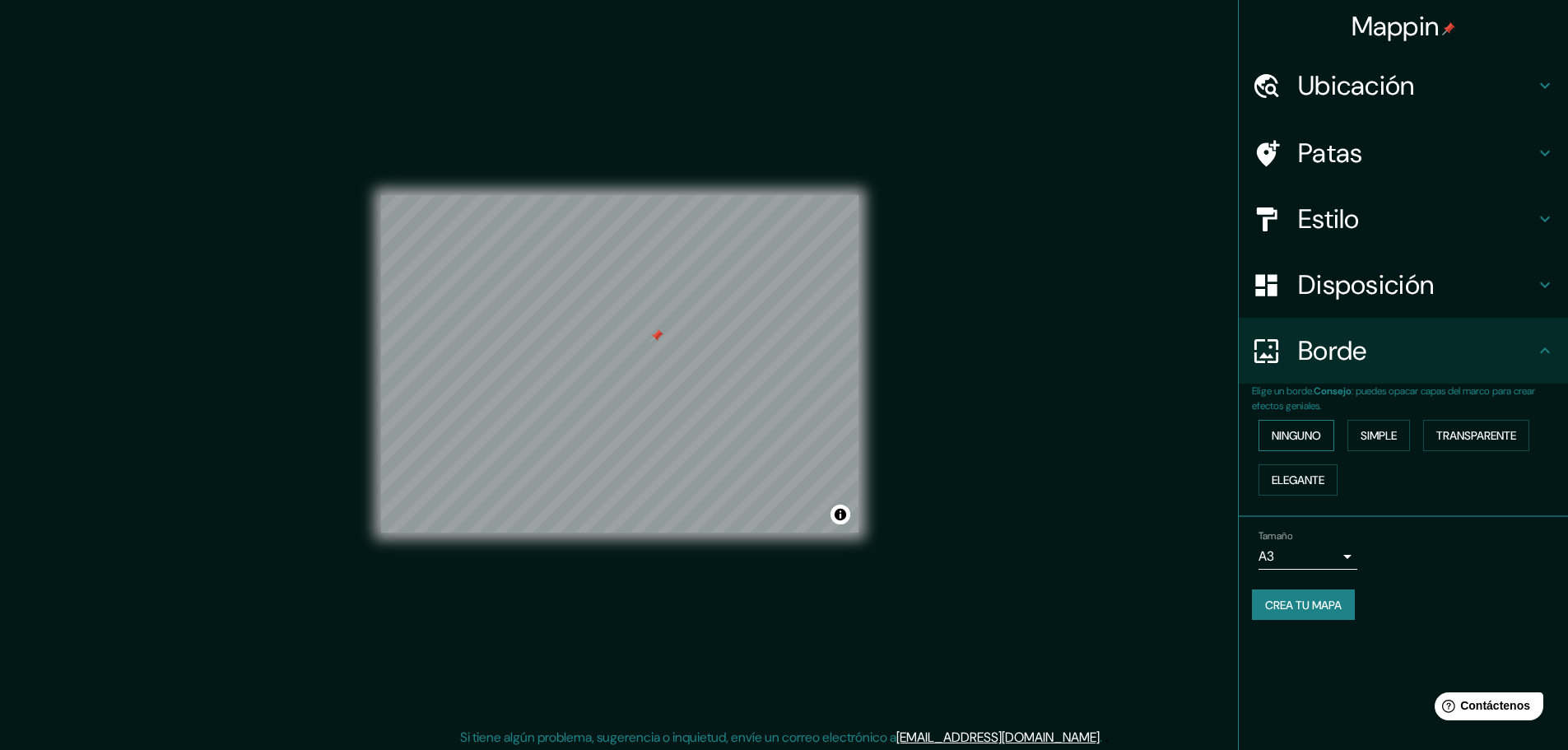
click at [1311, 434] on font "Ninguno" at bounding box center [1296, 435] width 50 height 15
click at [1393, 434] on font "Simple" at bounding box center [1378, 435] width 37 height 15
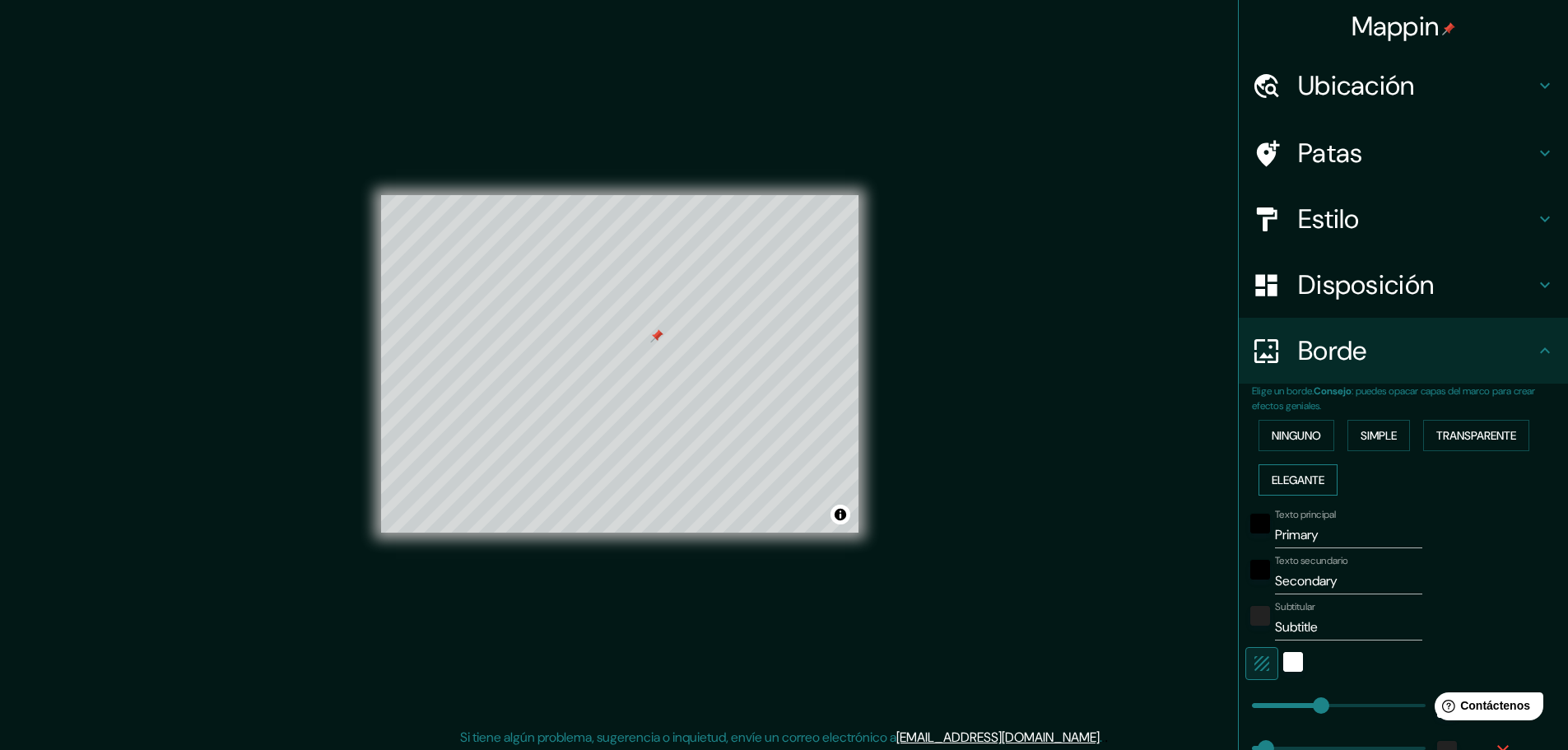
click at [1306, 478] on font "Elegante" at bounding box center [1297, 480] width 52 height 15
click at [1295, 443] on font "Ninguno" at bounding box center [1296, 435] width 50 height 15
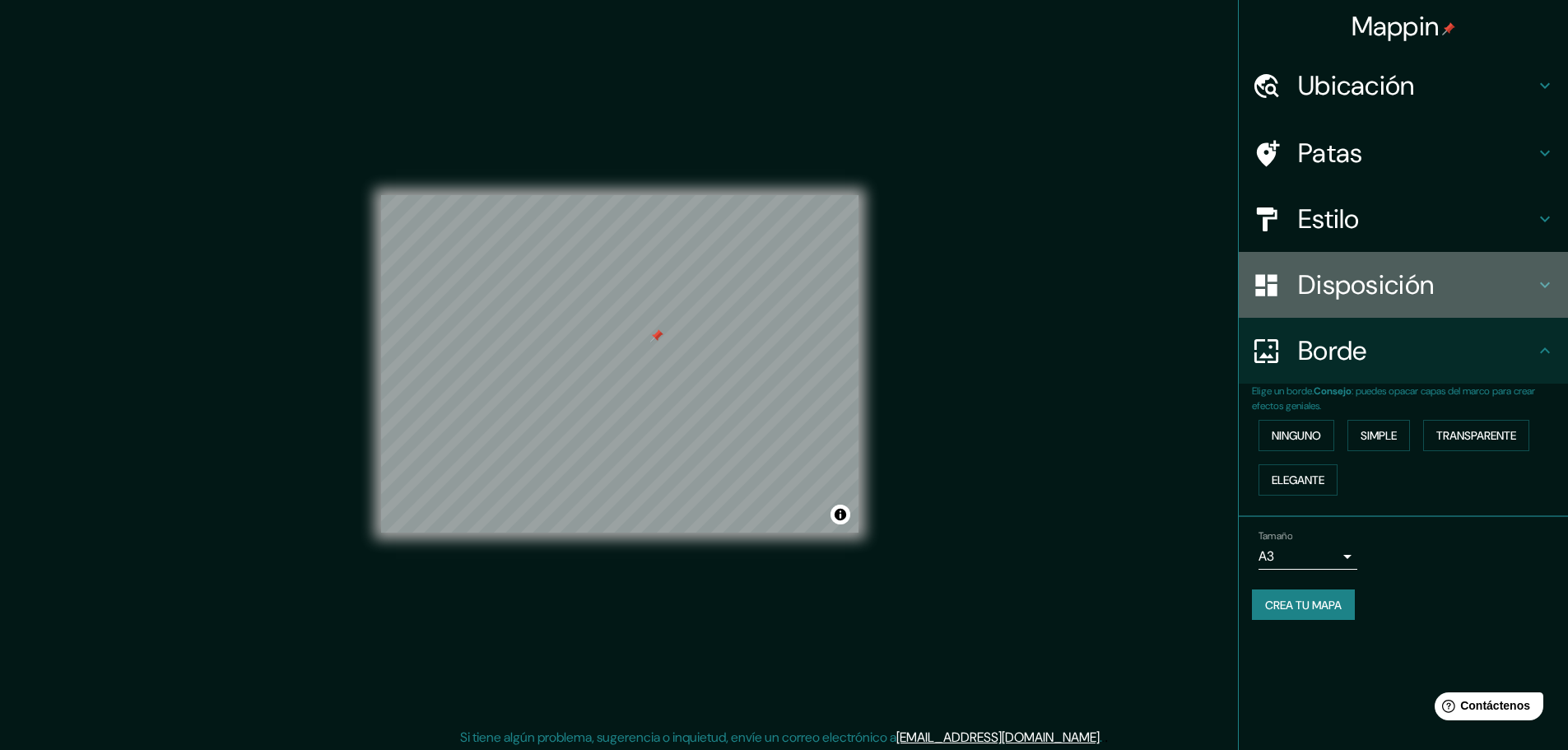
click at [1402, 275] on font "Disposición" at bounding box center [1365, 285] width 136 height 35
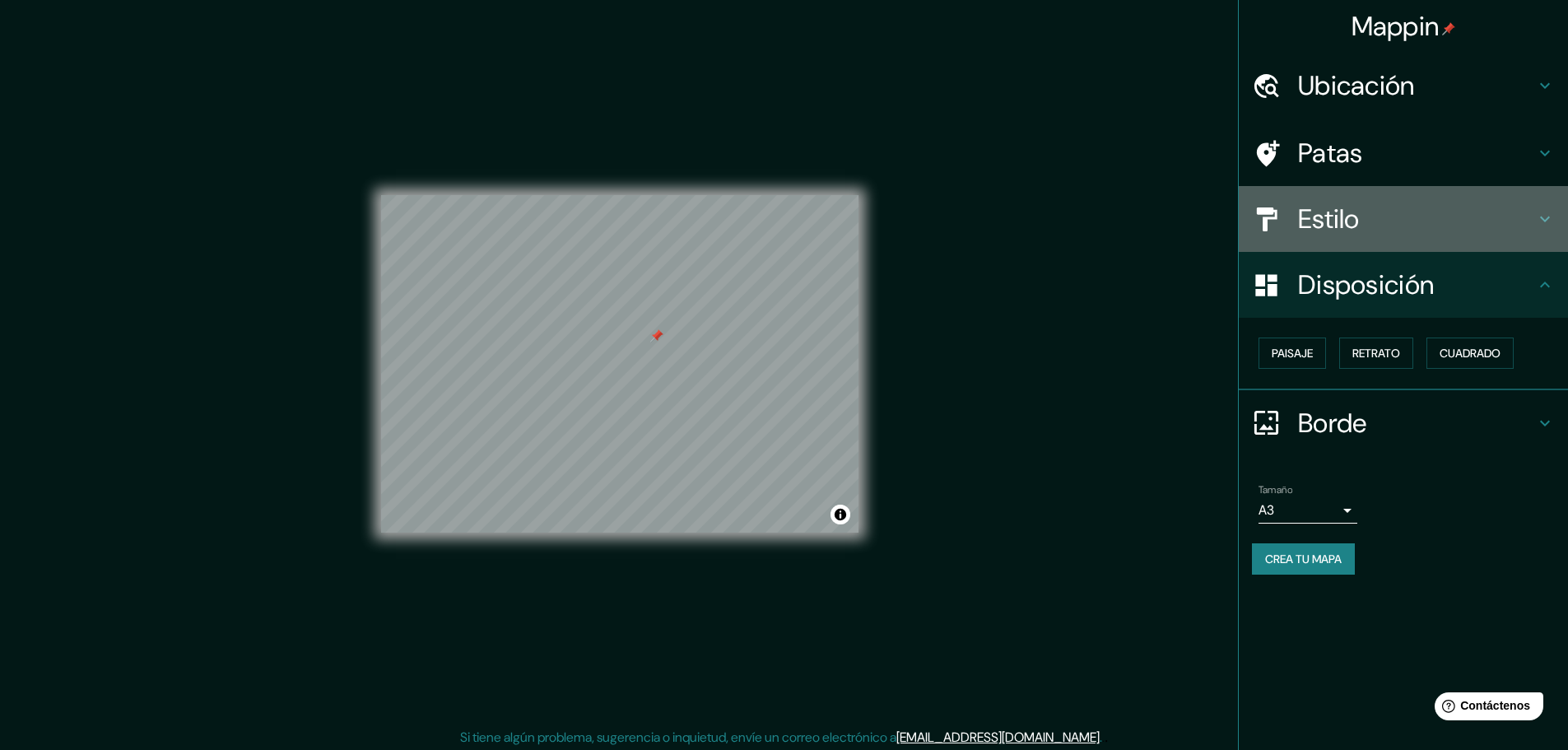
click at [1403, 230] on h4 "Estilo" at bounding box center [1415, 218] width 237 height 33
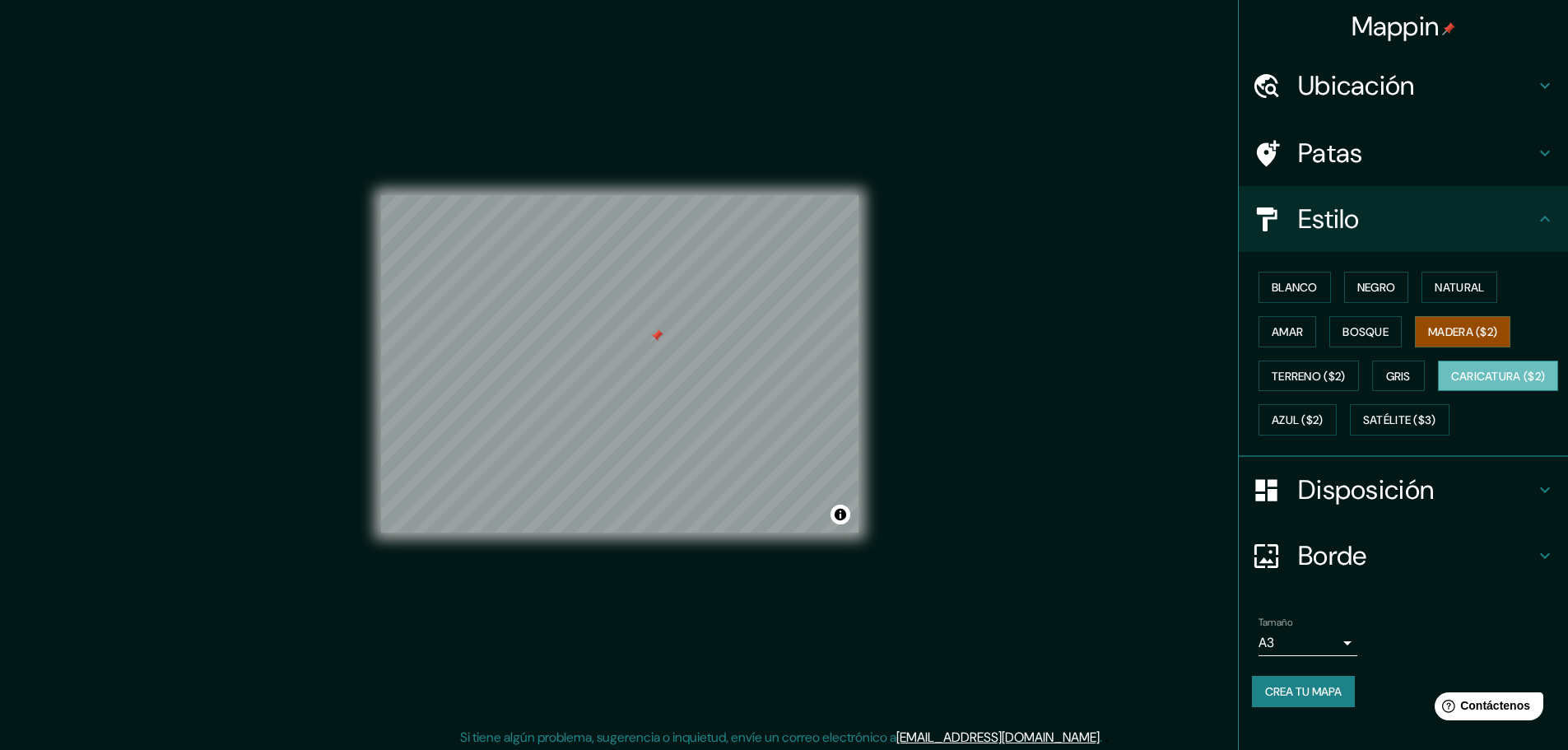
click at [1451, 384] on font "Caricatura ($2)" at bounding box center [1498, 376] width 95 height 15
click at [1363, 428] on font "Satélite ($3)" at bounding box center [1399, 420] width 73 height 15
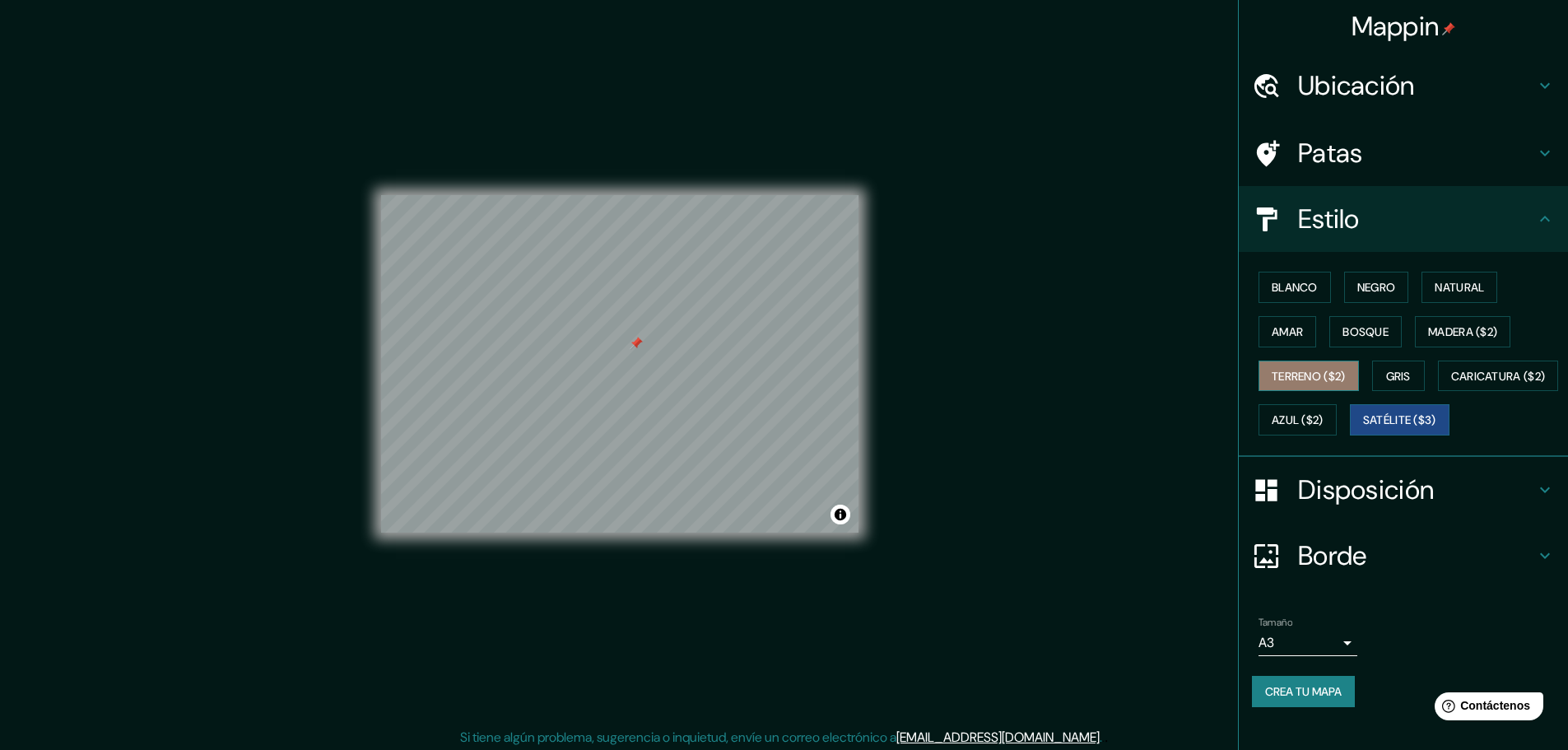
click at [1304, 370] on font "Terreno ($2)" at bounding box center [1308, 376] width 74 height 15
click at [1391, 384] on font "Gris" at bounding box center [1398, 375] width 24 height 22
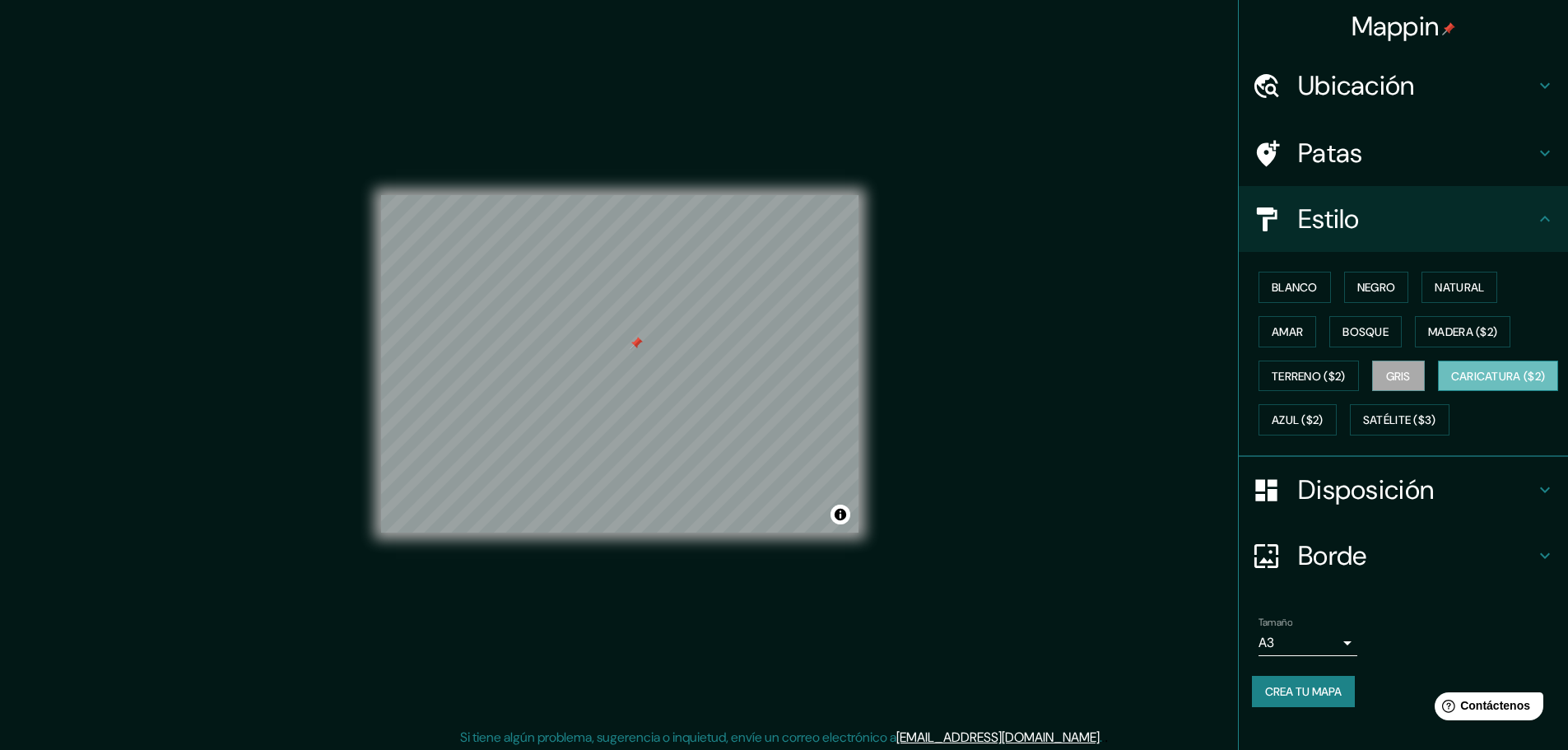
click at [1451, 384] on font "Caricatura ($2)" at bounding box center [1498, 376] width 95 height 15
click at [1428, 333] on font "Madera ($2)" at bounding box center [1462, 331] width 69 height 15
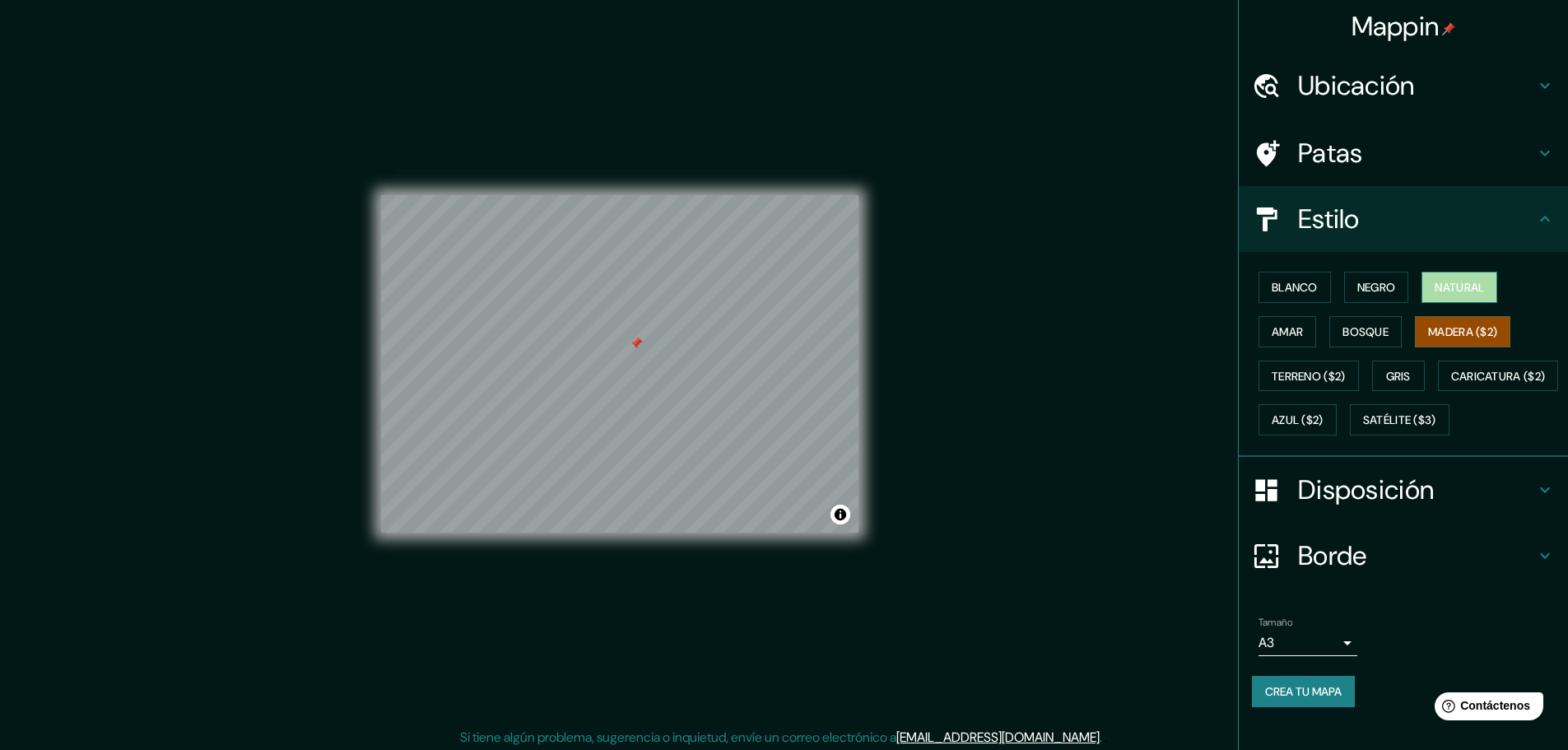
click at [1434, 283] on font "Natural" at bounding box center [1458, 287] width 50 height 15
click at [1368, 286] on font "Negro" at bounding box center [1376, 287] width 38 height 15
click at [1300, 286] on font "Blanco" at bounding box center [1294, 287] width 46 height 15
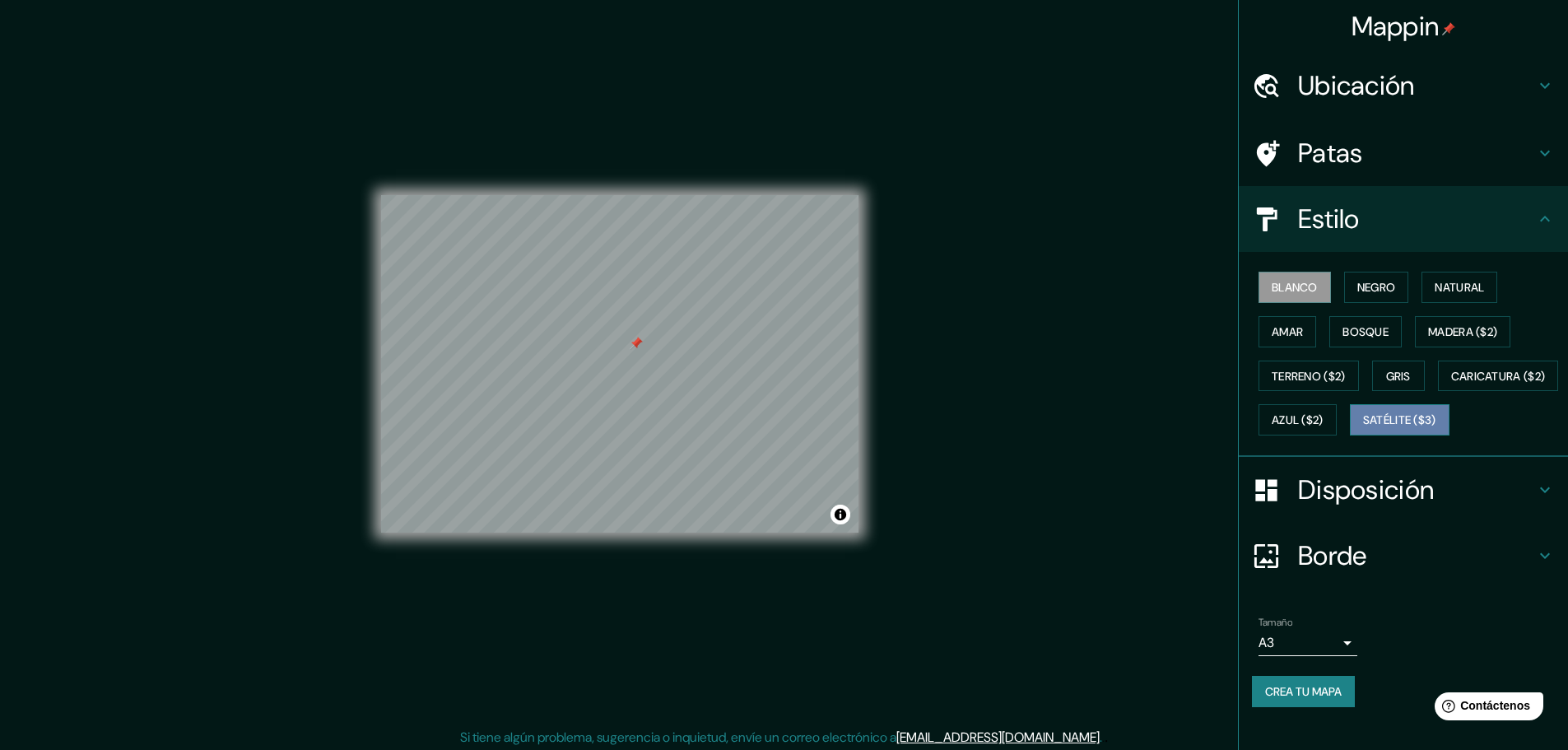
click at [1363, 428] on font "Satélite ($3)" at bounding box center [1399, 420] width 73 height 15
click at [1288, 280] on font "Blanco" at bounding box center [1294, 287] width 46 height 15
click at [1357, 282] on font "Negro" at bounding box center [1376, 287] width 38 height 15
